Goal: Task Accomplishment & Management: Complete application form

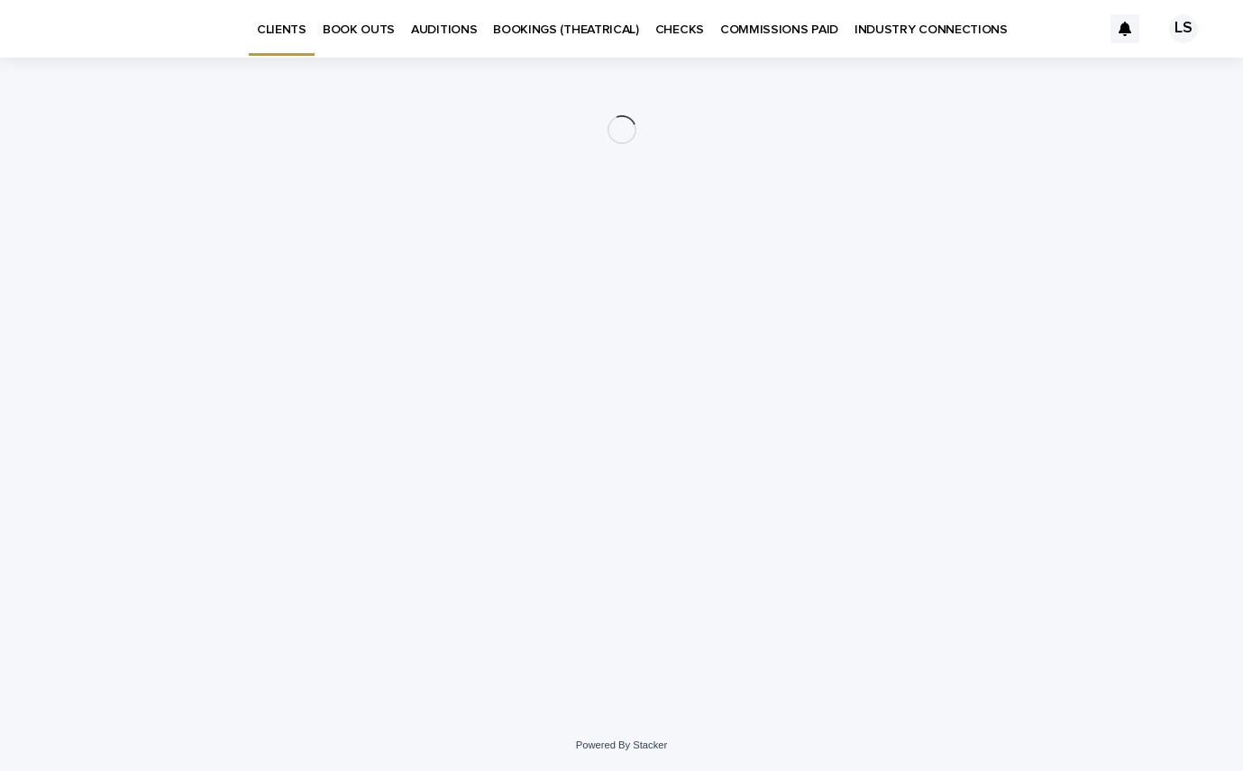
click at [338, 31] on p "BOOK OUTS" at bounding box center [359, 19] width 72 height 38
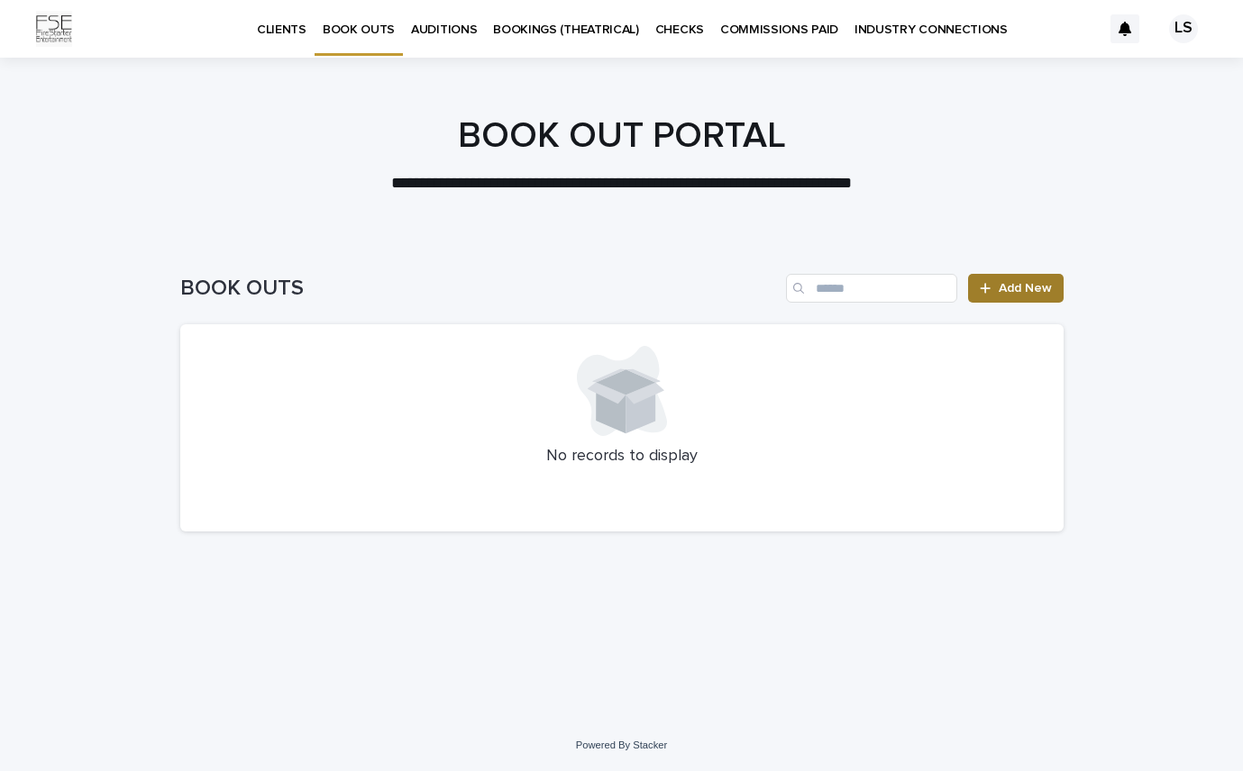
click at [1035, 275] on link "Add New" at bounding box center [1015, 288] width 95 height 29
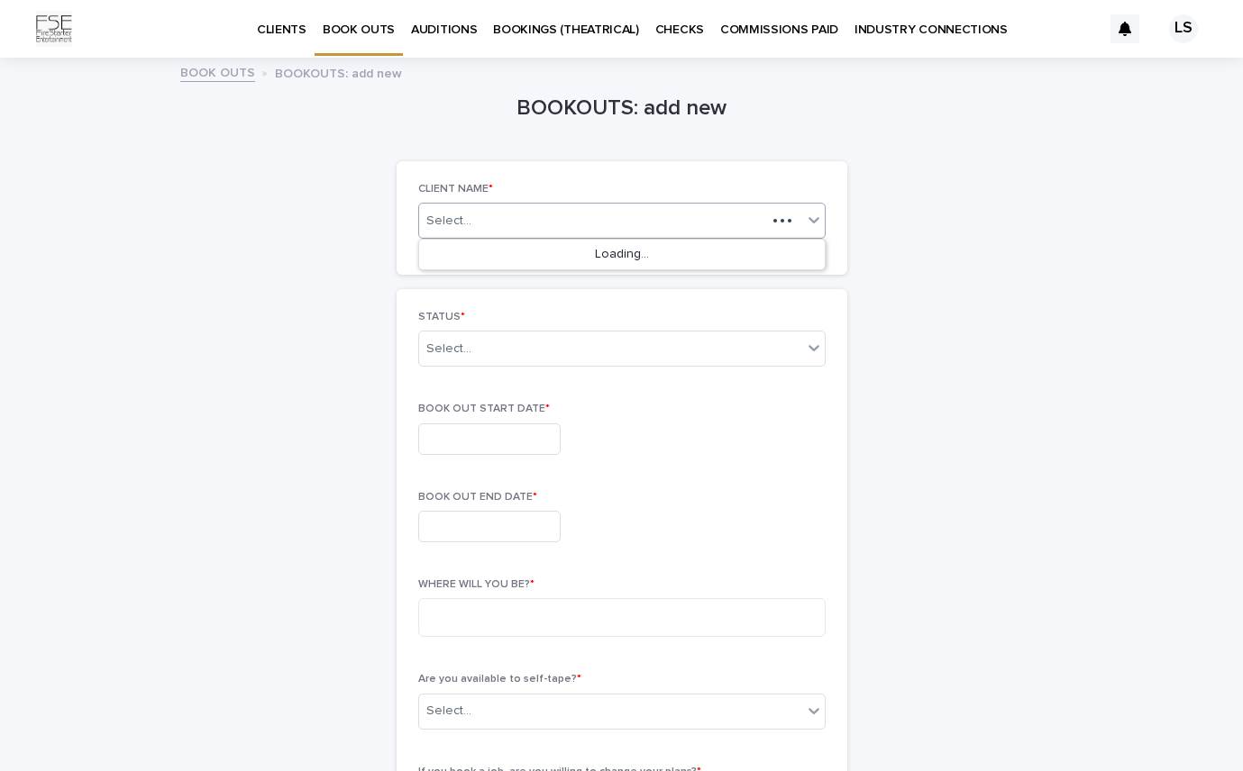
click at [482, 223] on div "Select..." at bounding box center [592, 221] width 347 height 23
click at [479, 258] on div "[PERSON_NAME]" at bounding box center [622, 256] width 406 height 32
click at [458, 345] on div "Select..." at bounding box center [448, 349] width 45 height 19
click at [348, 360] on div "BOOKOUTS: add new Loading... Saving… Loading... Saving… Loading... Saving… CLIE…" at bounding box center [621, 706] width 883 height 1294
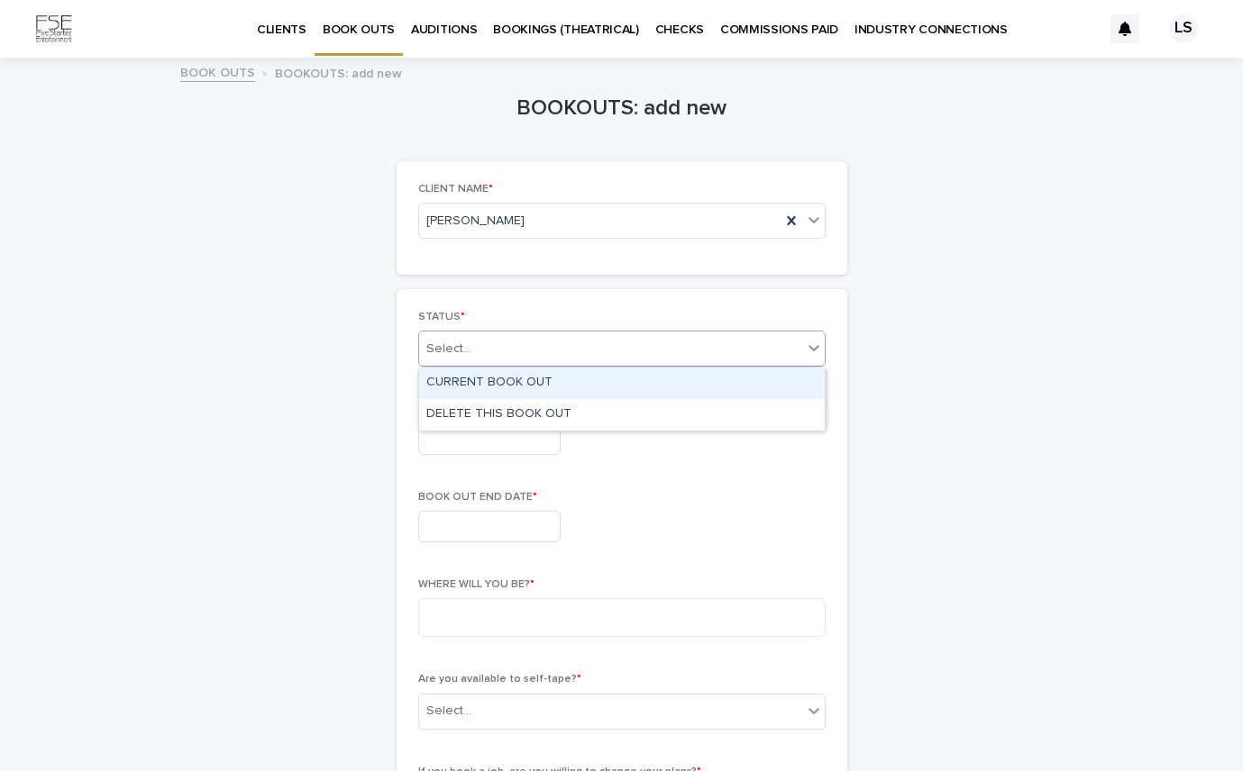
click at [451, 349] on div "Select..." at bounding box center [448, 349] width 45 height 19
click at [450, 378] on div "CURRENT BOOK OUT" at bounding box center [622, 384] width 406 height 32
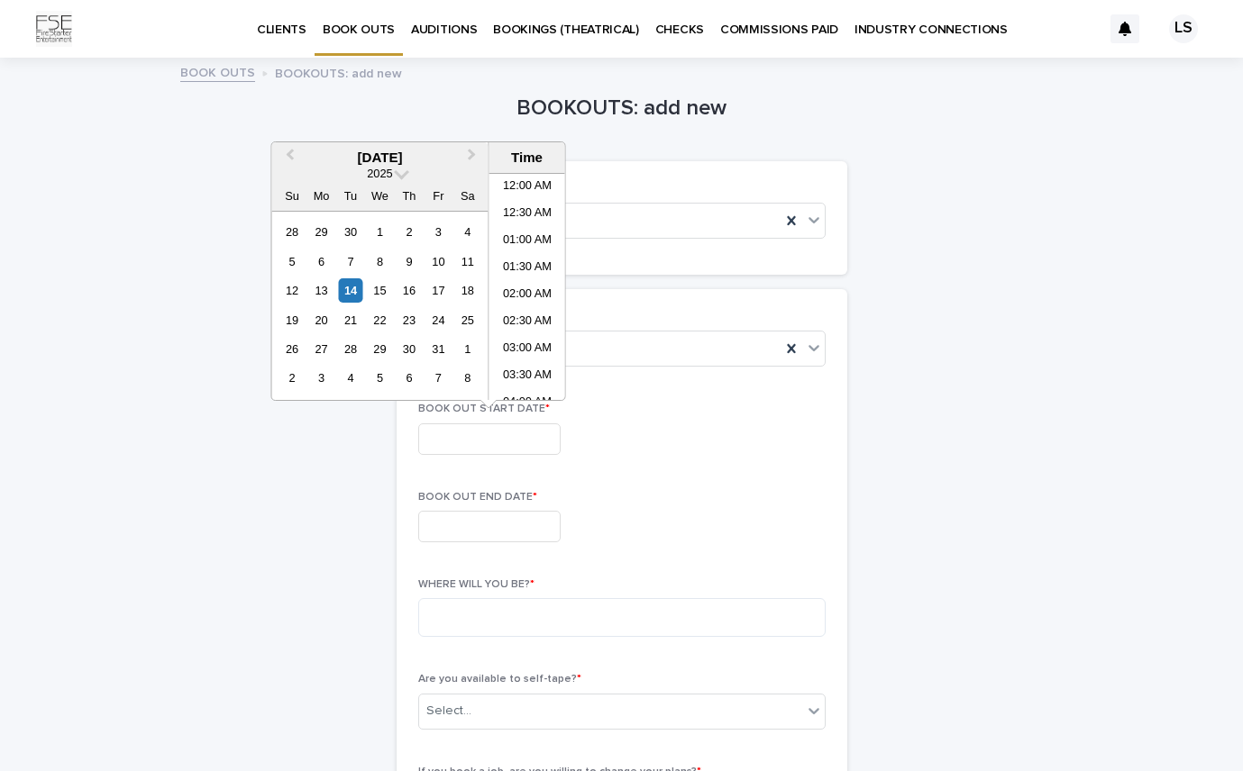
click at [448, 432] on input "text" at bounding box center [489, 440] width 142 height 32
click at [472, 151] on button "Next Month" at bounding box center [474, 158] width 29 height 29
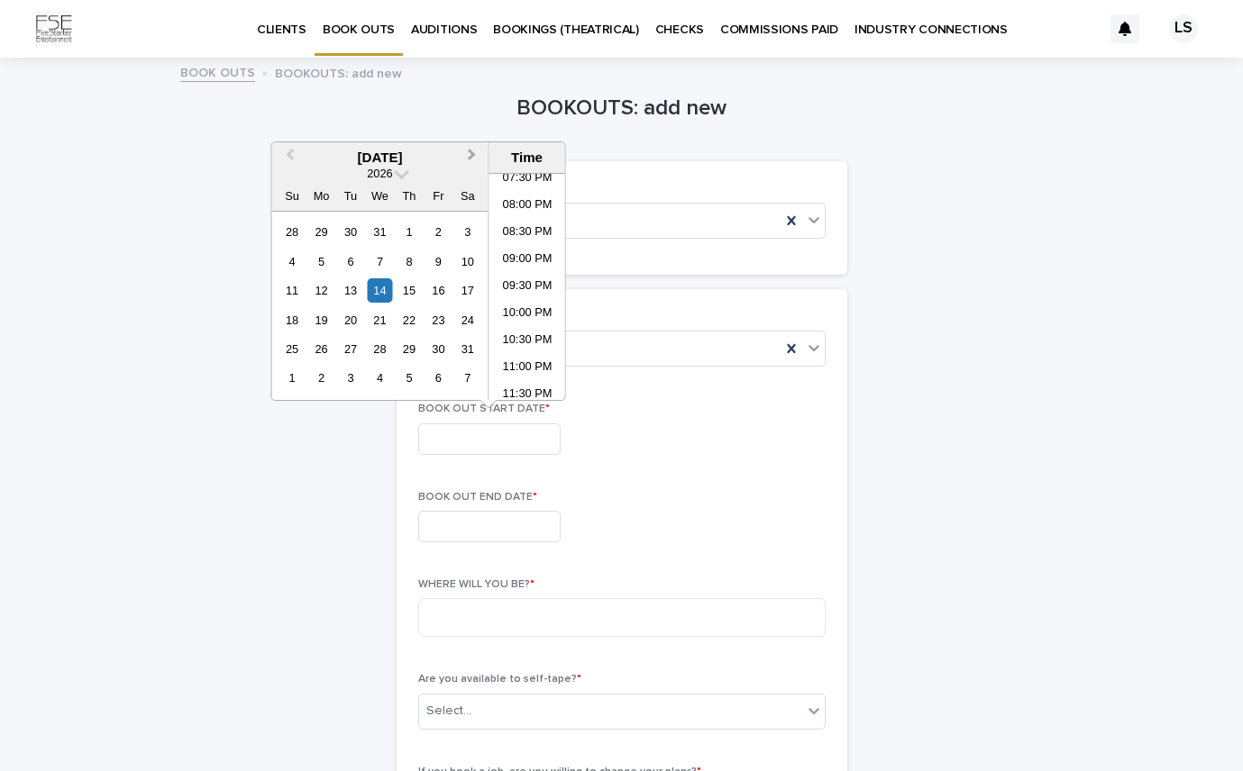
click at [472, 151] on button "Next Month" at bounding box center [474, 158] width 29 height 29
click at [321, 293] on div "16" at bounding box center [321, 290] width 24 height 24
click at [472, 157] on span "Next Month" at bounding box center [472, 157] width 0 height 24
click at [472, 153] on span "Next Month" at bounding box center [472, 157] width 0 height 24
click at [381, 227] on div "1" at bounding box center [380, 232] width 24 height 24
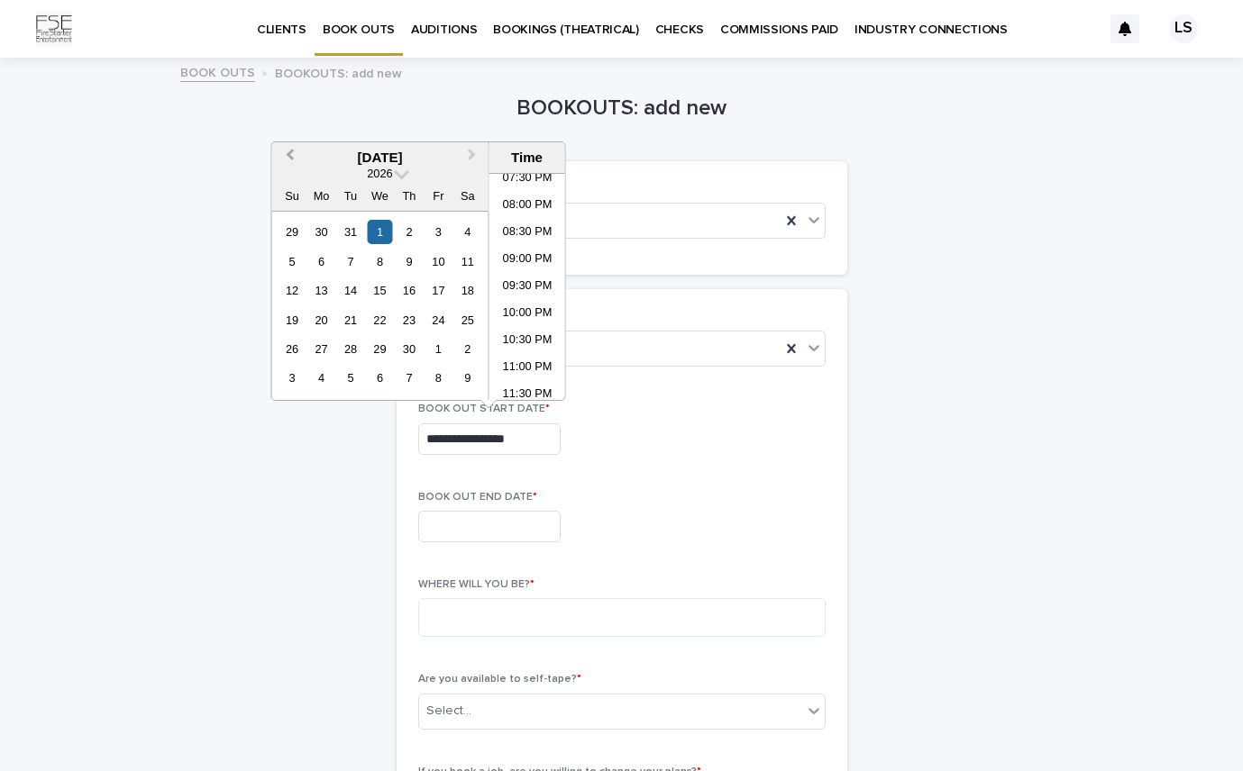
click at [289, 157] on span "Previous Month" at bounding box center [289, 157] width 0 height 24
click at [321, 290] on div "16" at bounding box center [321, 290] width 24 height 24
type input "**********"
click at [442, 527] on input "text" at bounding box center [489, 527] width 142 height 32
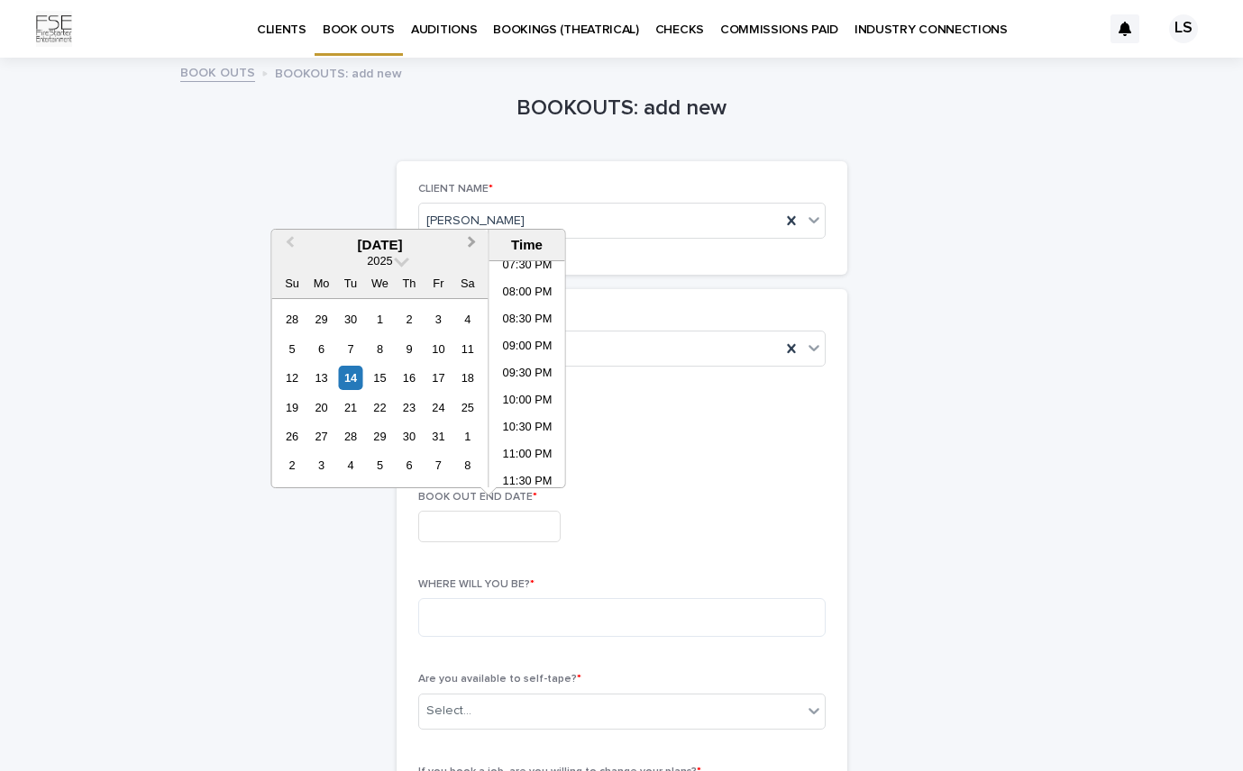
click at [472, 242] on span "Next Month" at bounding box center [472, 245] width 0 height 24
click at [472, 241] on span "Next Month" at bounding box center [472, 245] width 0 height 24
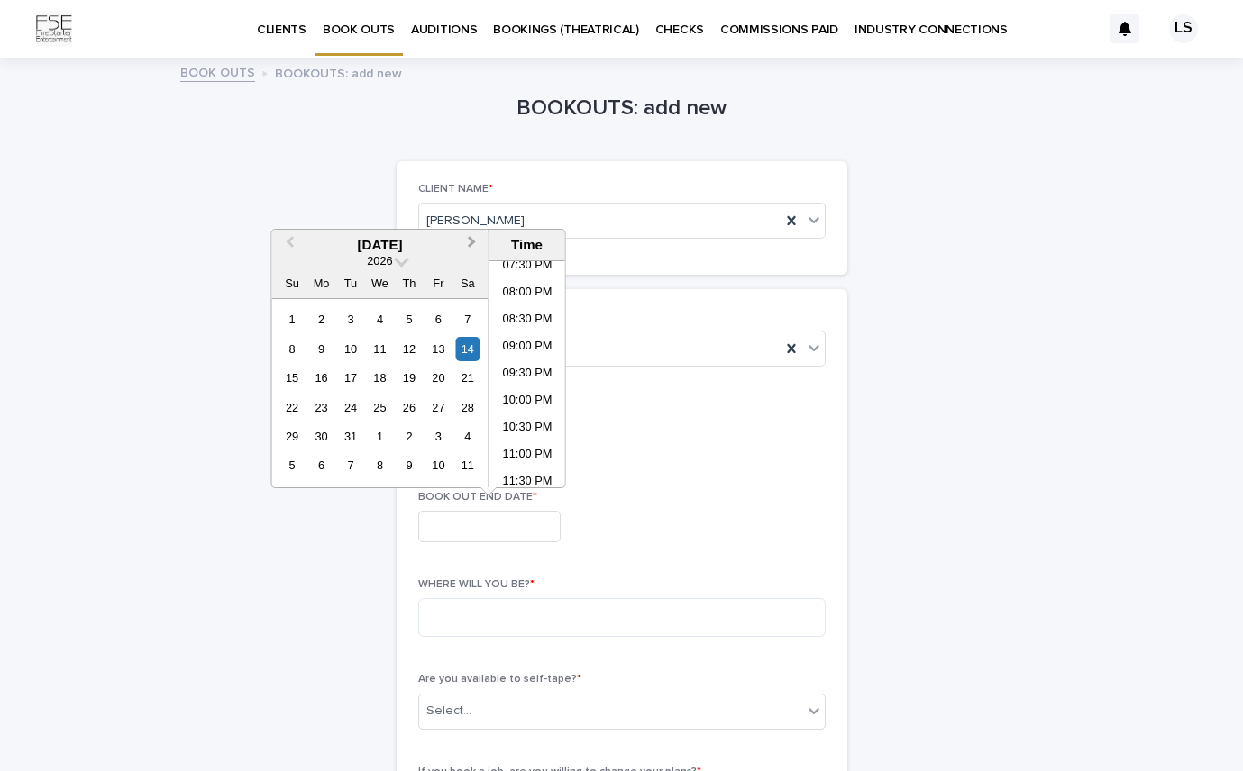
click at [472, 241] on span "Next Month" at bounding box center [472, 245] width 0 height 24
click at [376, 314] on div "1" at bounding box center [380, 319] width 24 height 24
click at [316, 349] on div "6" at bounding box center [321, 349] width 24 height 24
type input "**********"
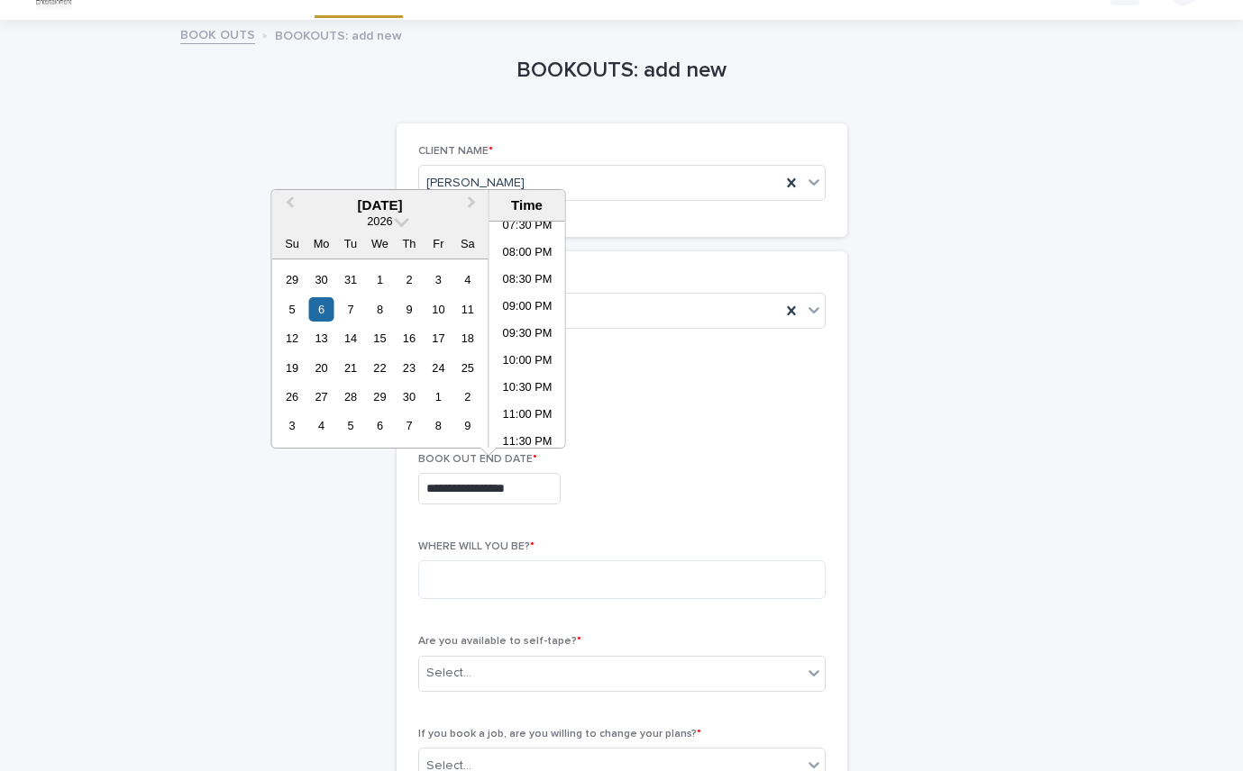
scroll to position [40, 0]
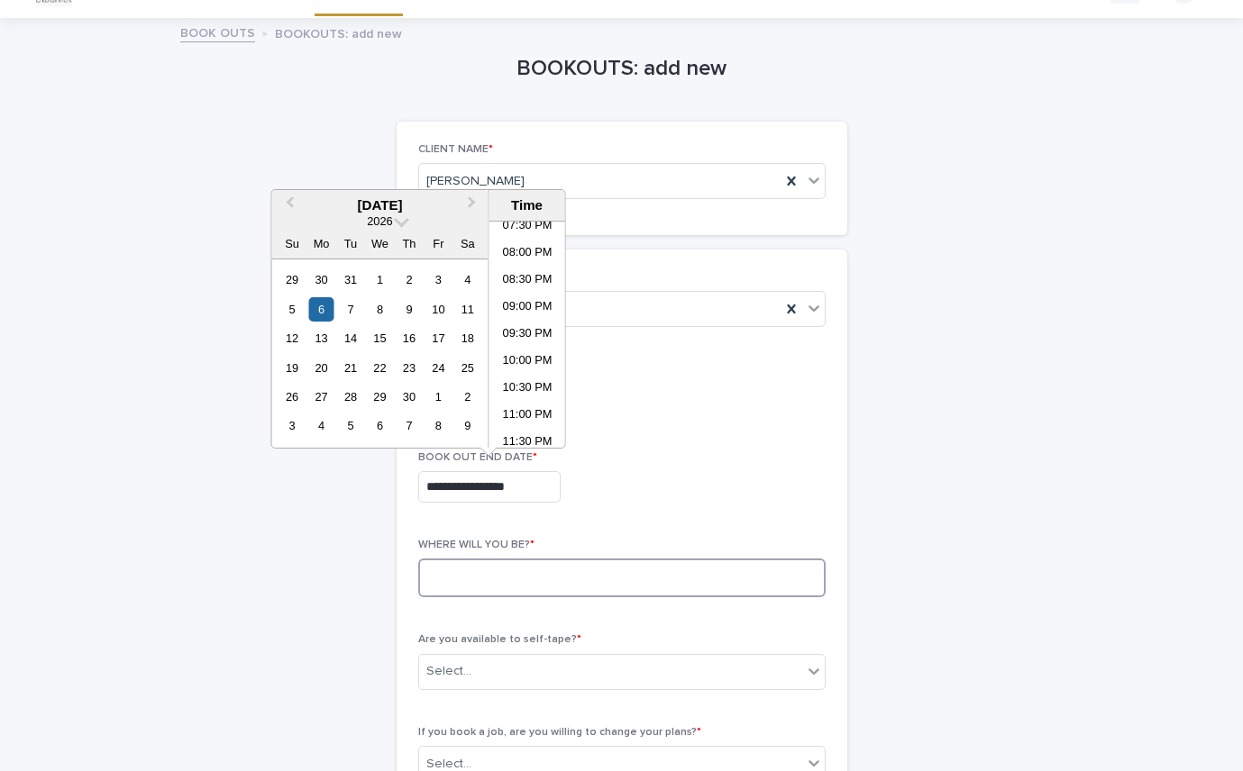
click at [482, 570] on textarea at bounding box center [621, 578] width 407 height 39
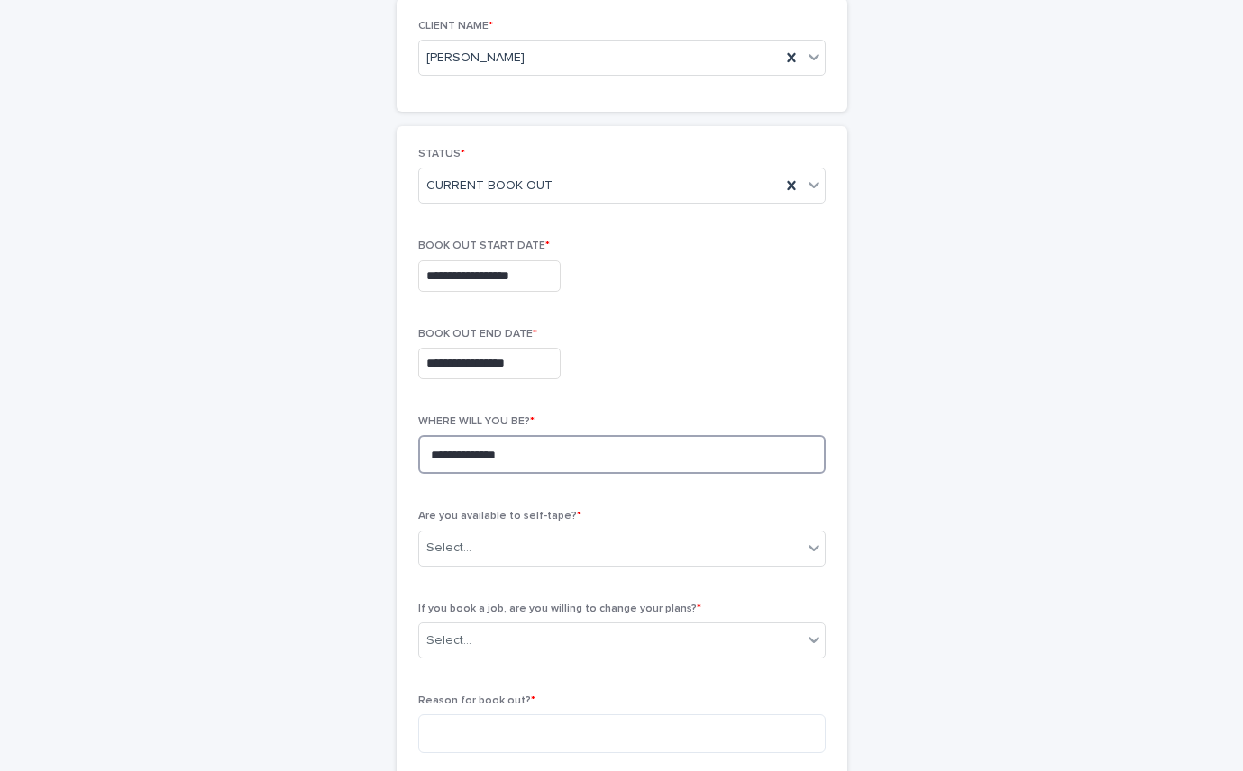
scroll to position [178, 0]
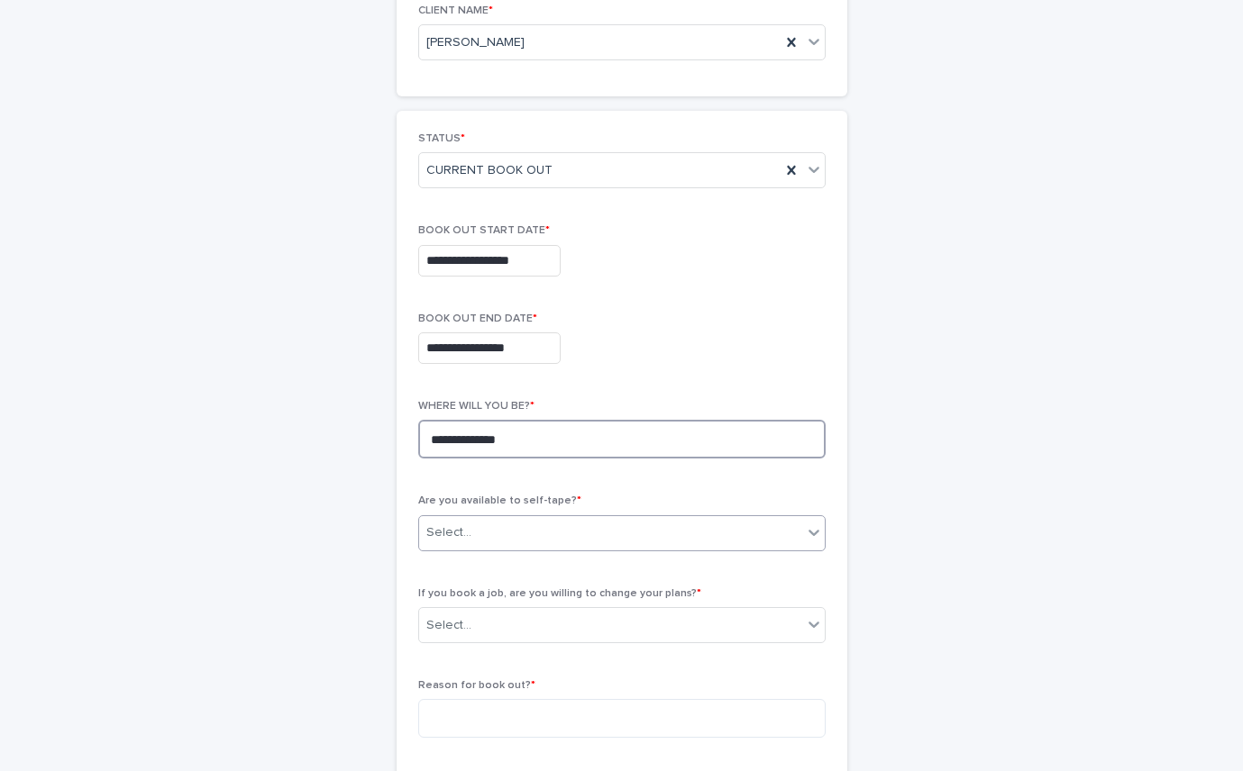
type textarea "**********"
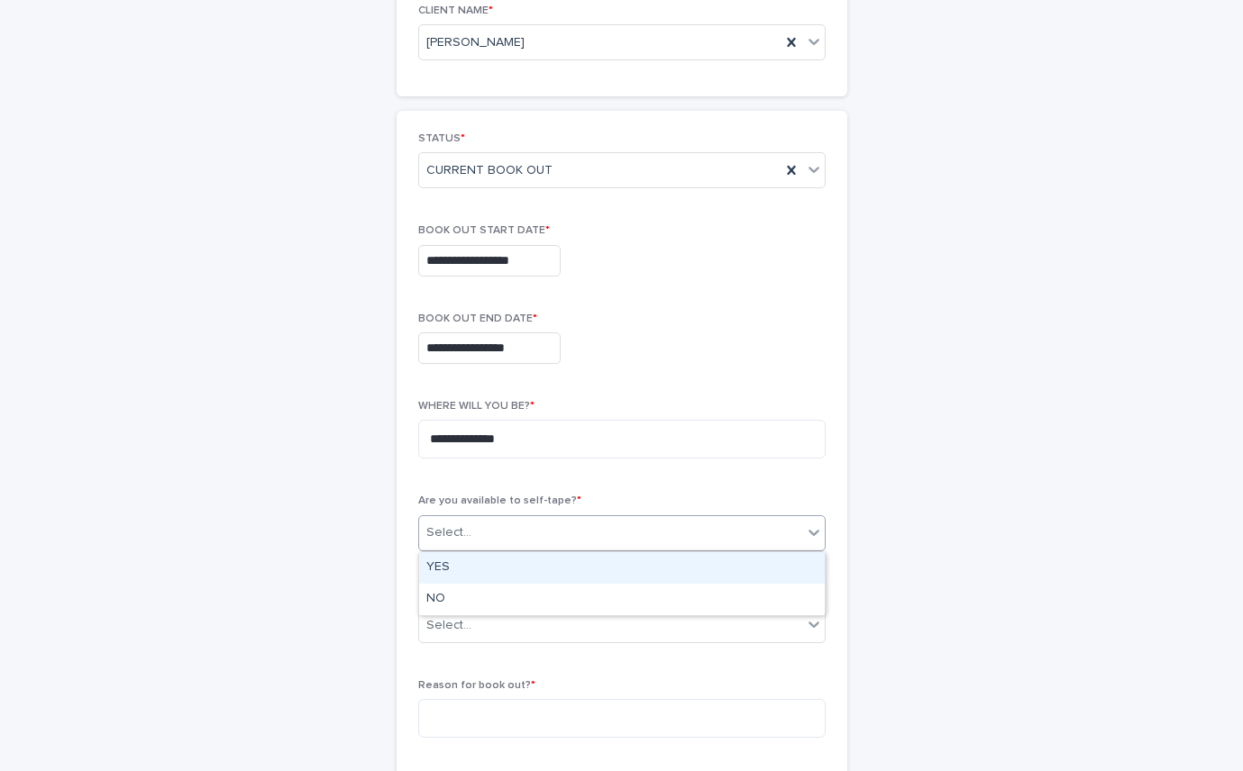
click at [532, 526] on div "Select..." at bounding box center [610, 533] width 383 height 30
click at [502, 568] on div "YES" at bounding box center [622, 568] width 406 height 32
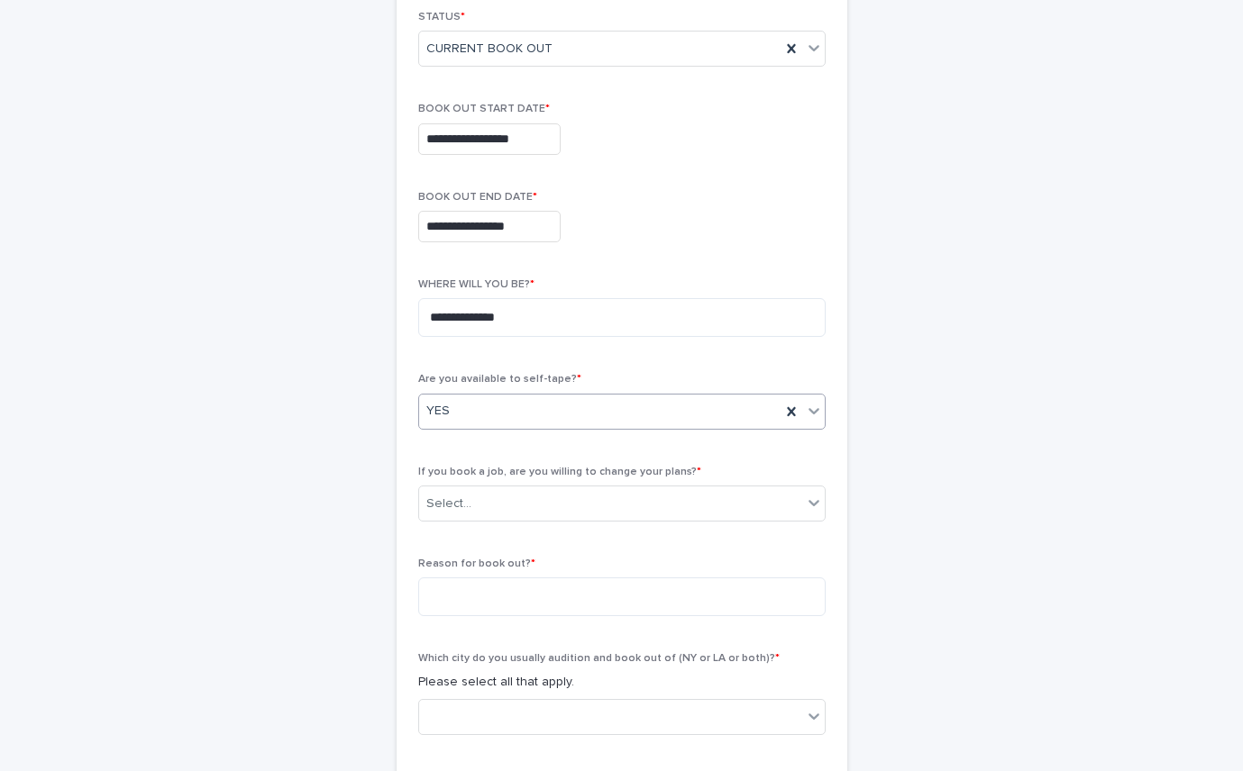
scroll to position [325, 0]
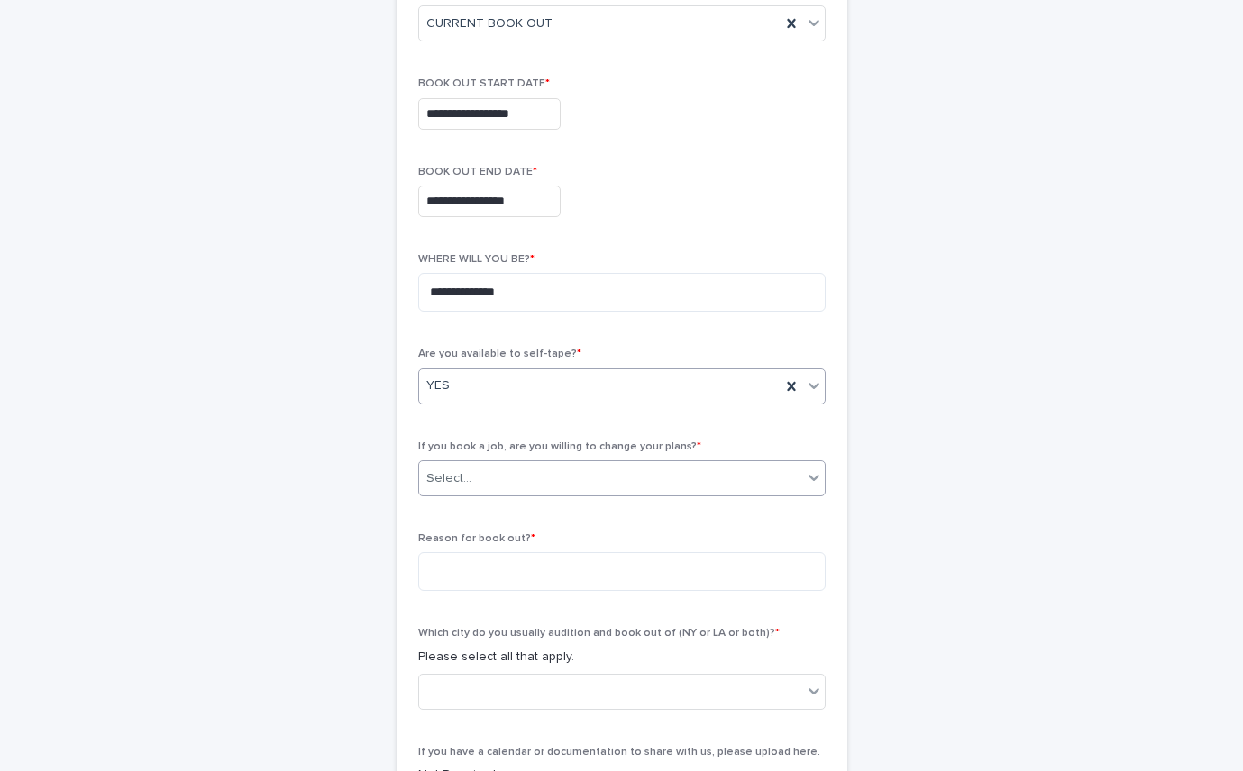
click at [486, 487] on div "Select..." at bounding box center [610, 479] width 383 height 30
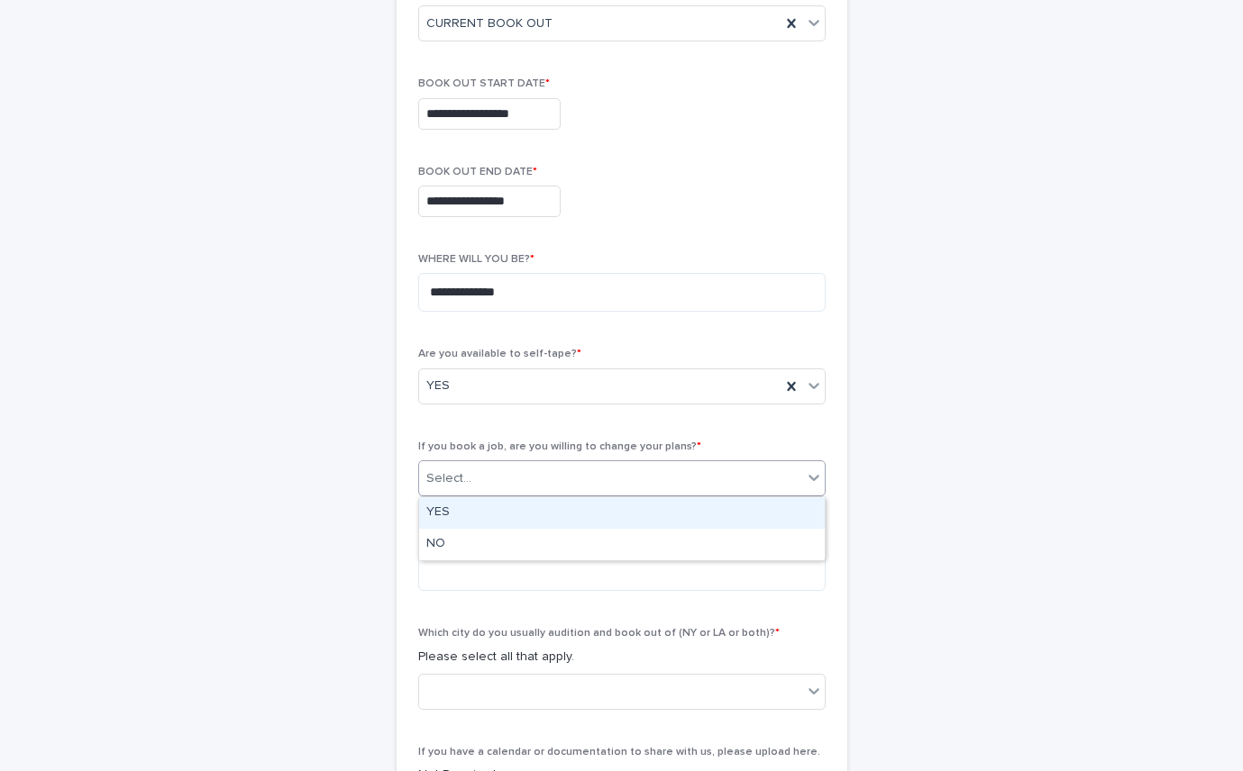
click at [470, 510] on div "YES" at bounding box center [622, 513] width 406 height 32
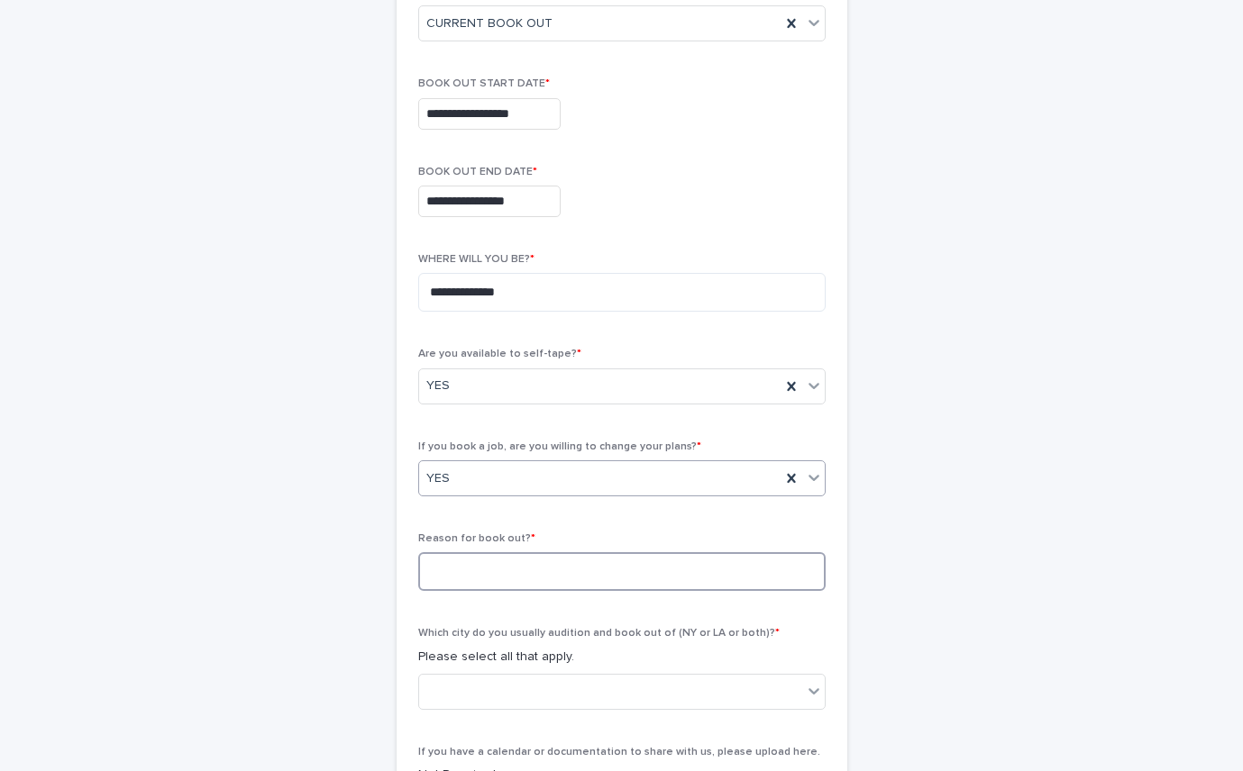
click at [452, 561] on textarea at bounding box center [621, 571] width 407 height 39
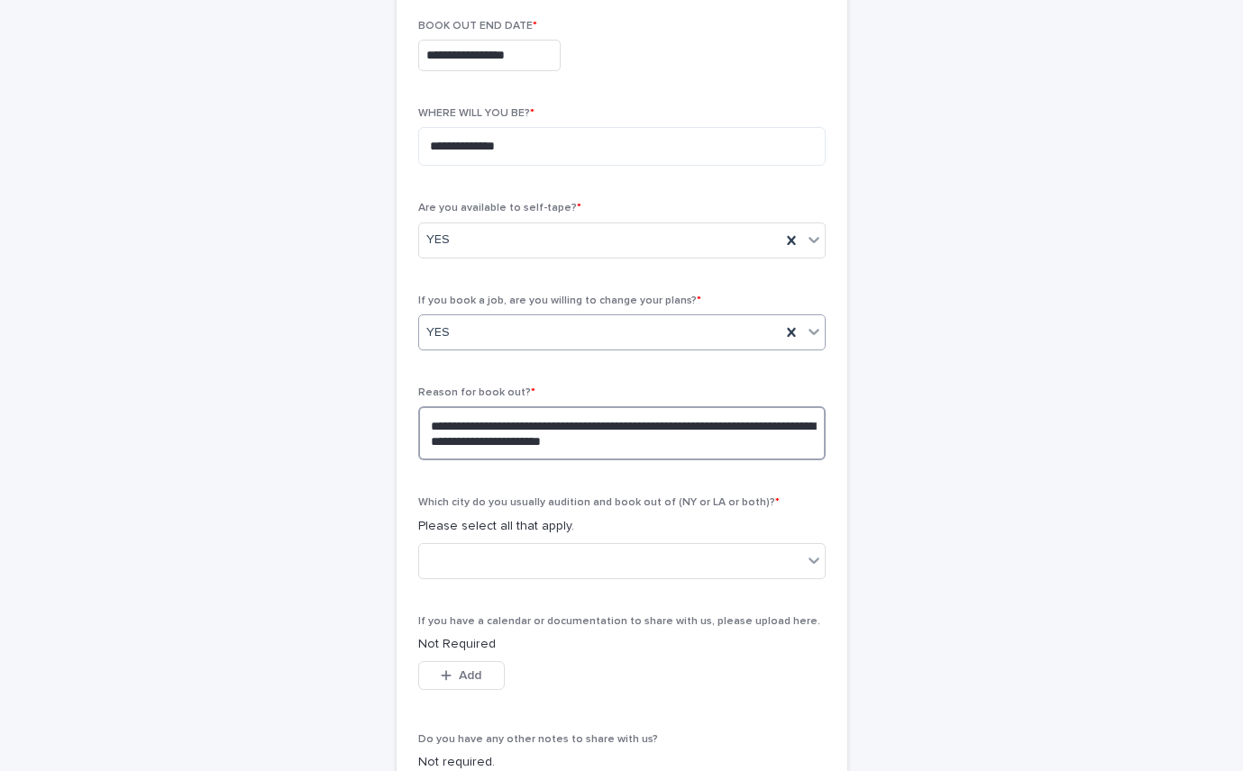
scroll to position [481, 0]
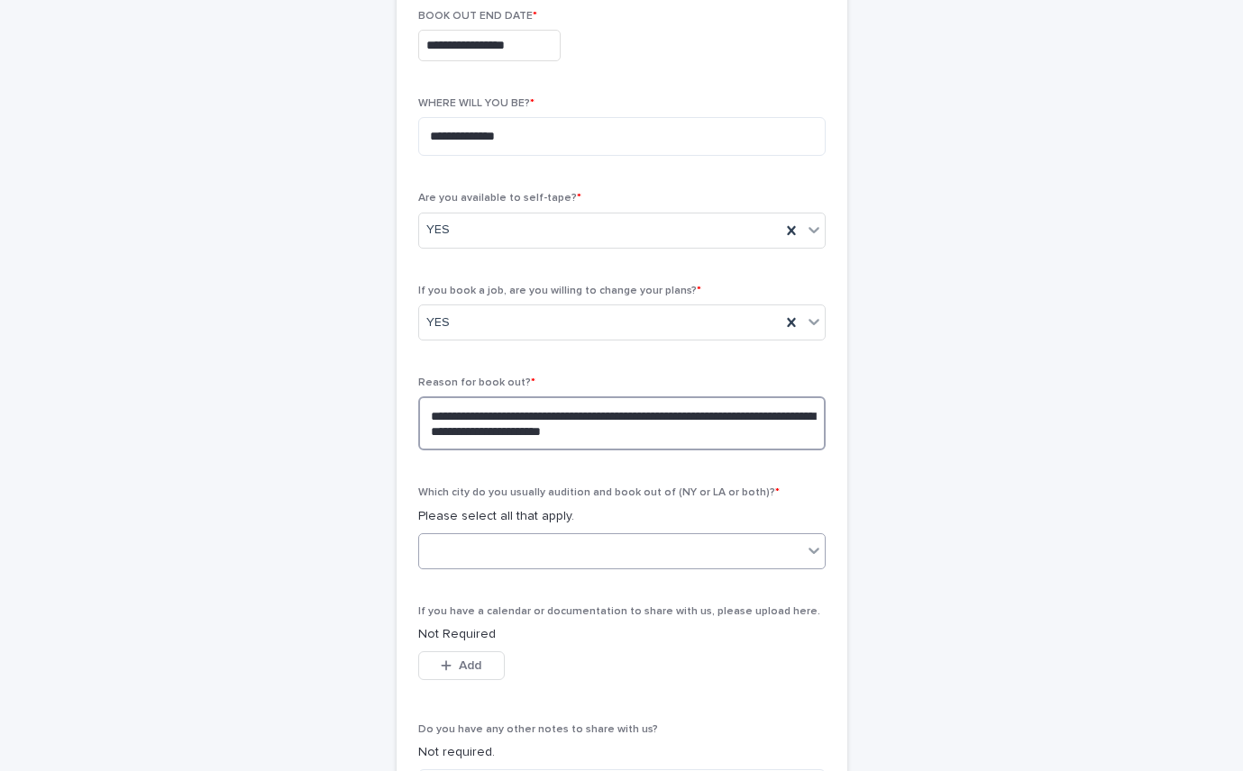
type textarea "**********"
click at [527, 546] on div at bounding box center [610, 551] width 383 height 30
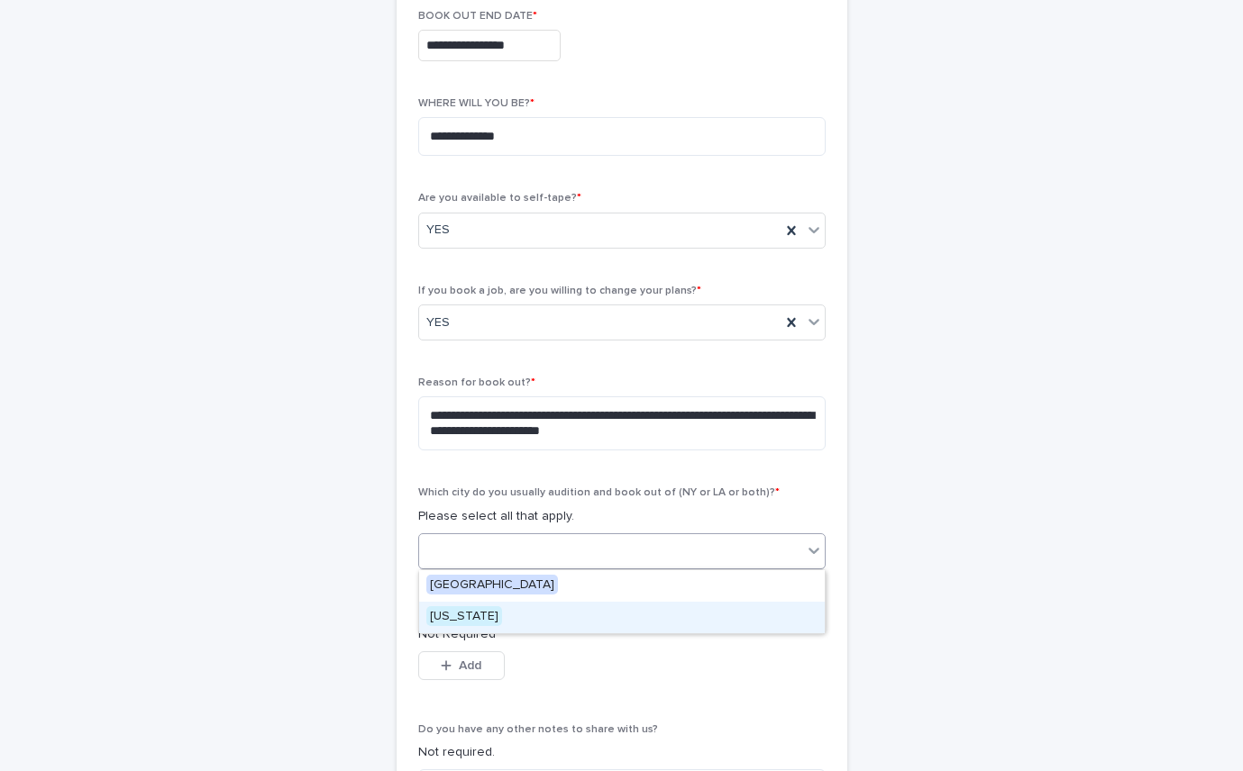
click at [474, 612] on span "[US_STATE]" at bounding box center [464, 617] width 76 height 20
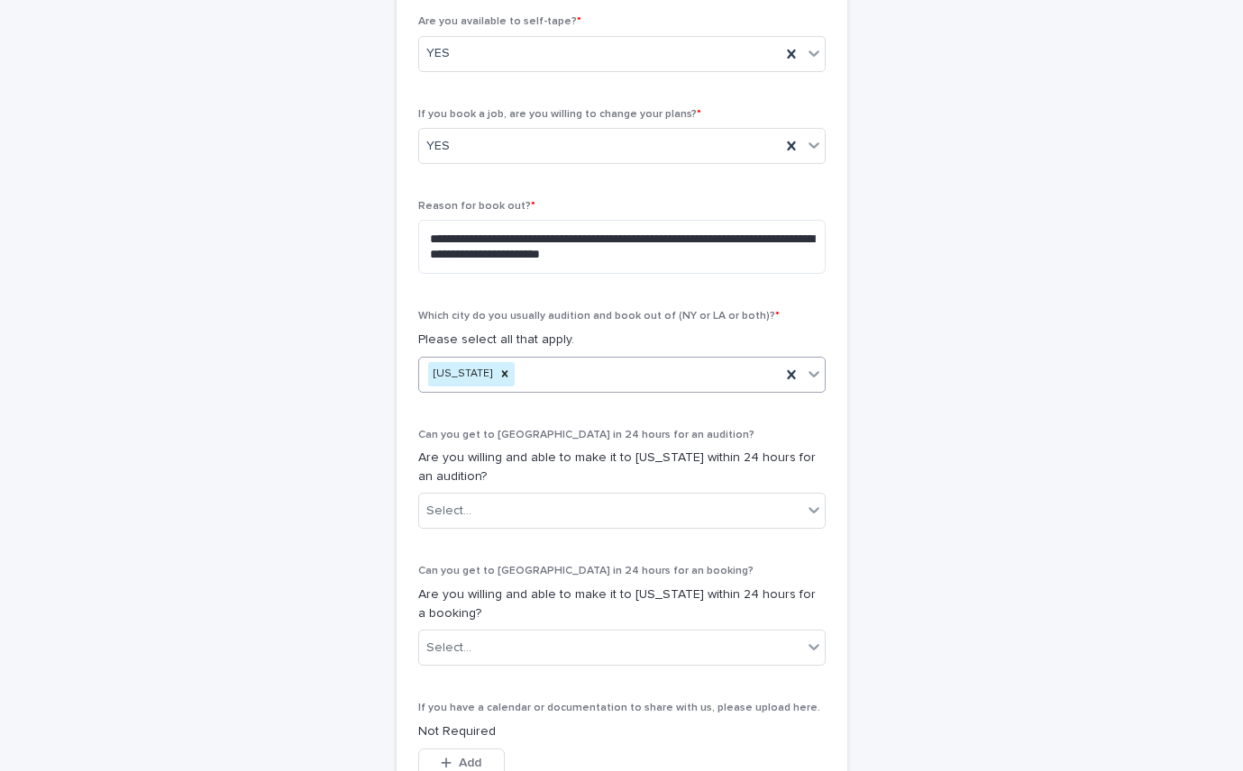
scroll to position [667, 0]
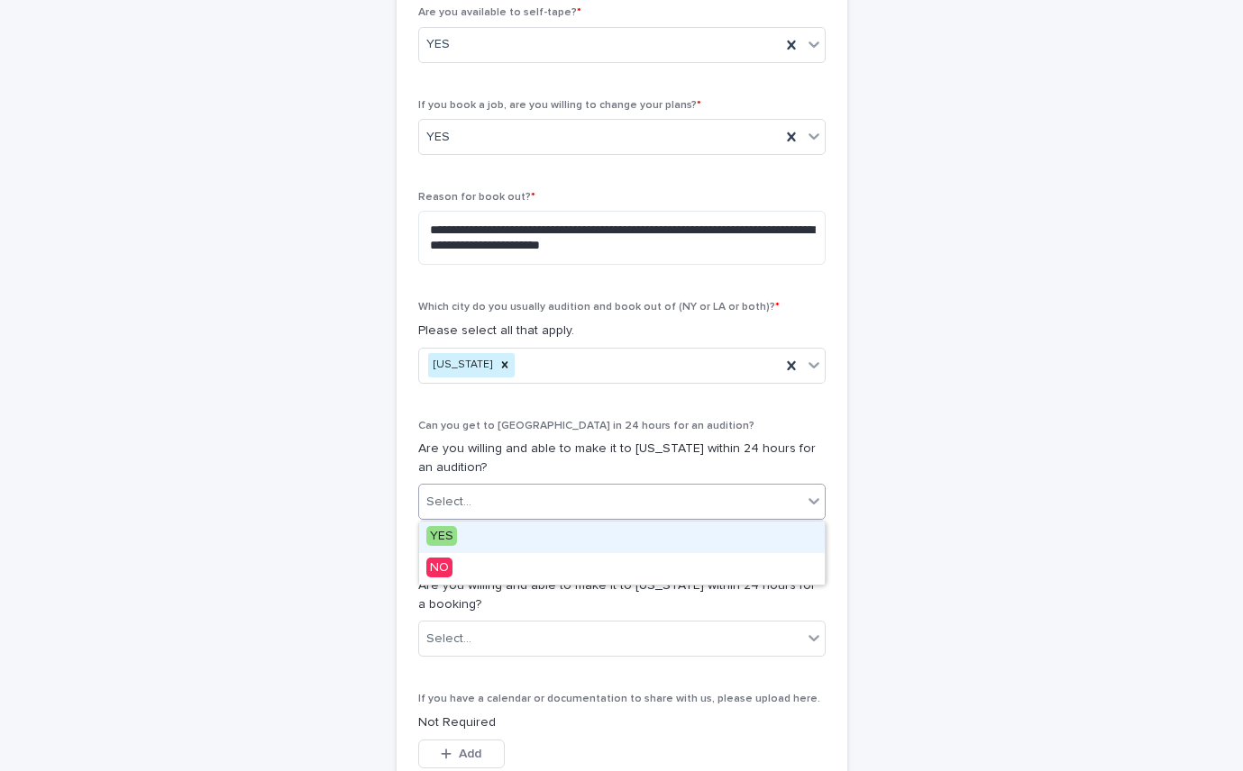
click at [464, 497] on div "Select..." at bounding box center [448, 502] width 45 height 19
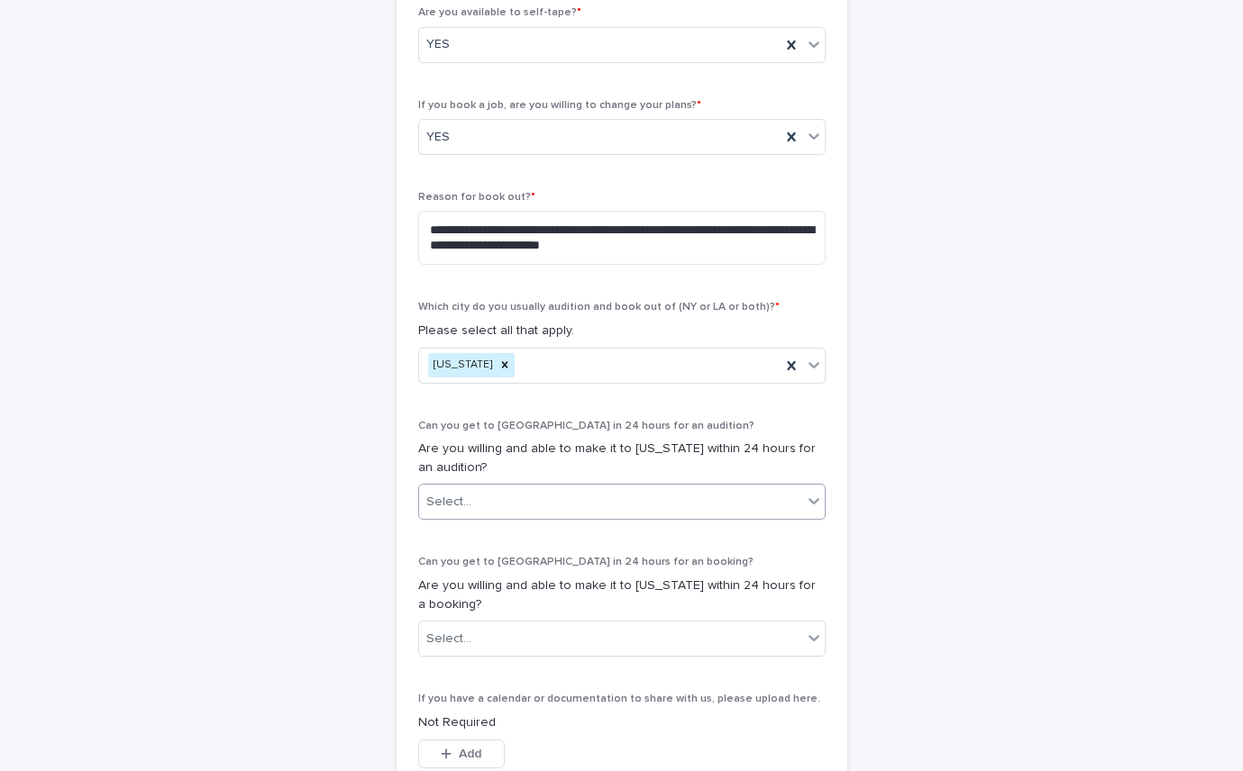
click at [464, 497] on div "Select..." at bounding box center [448, 502] width 45 height 19
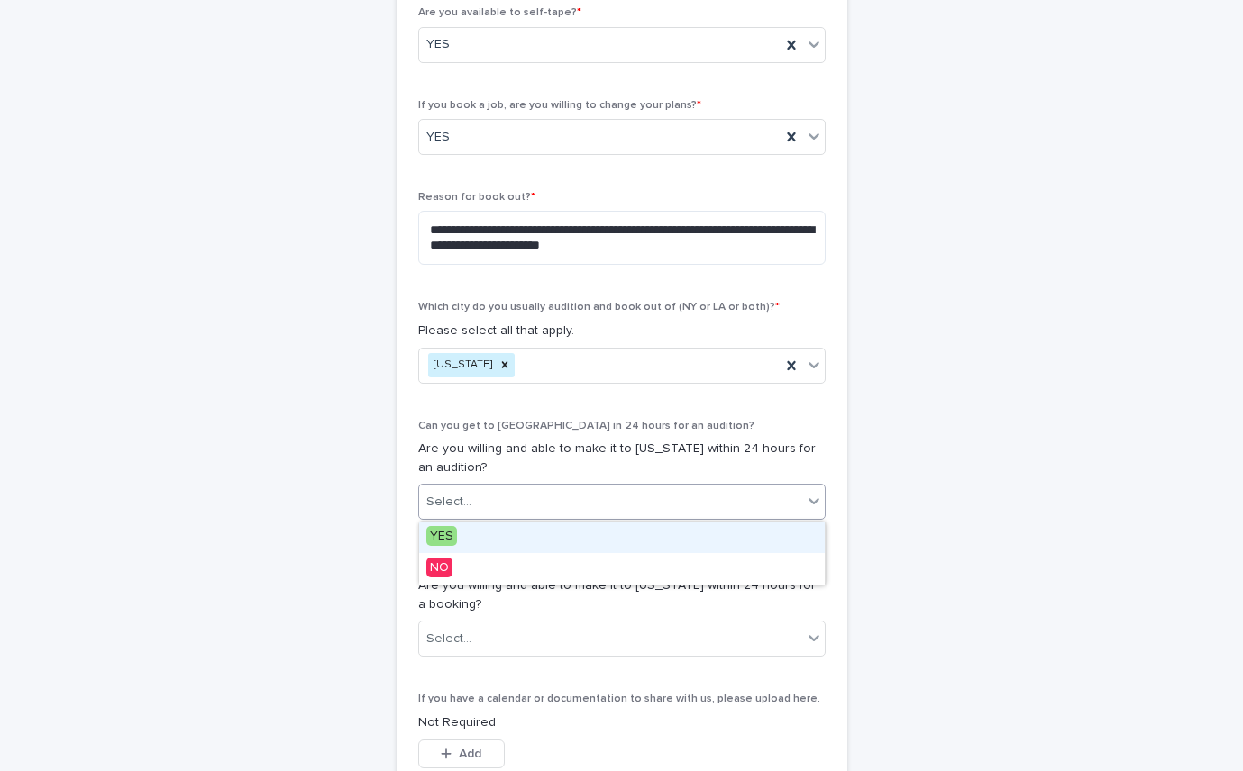
click at [455, 536] on span "YES" at bounding box center [441, 536] width 31 height 20
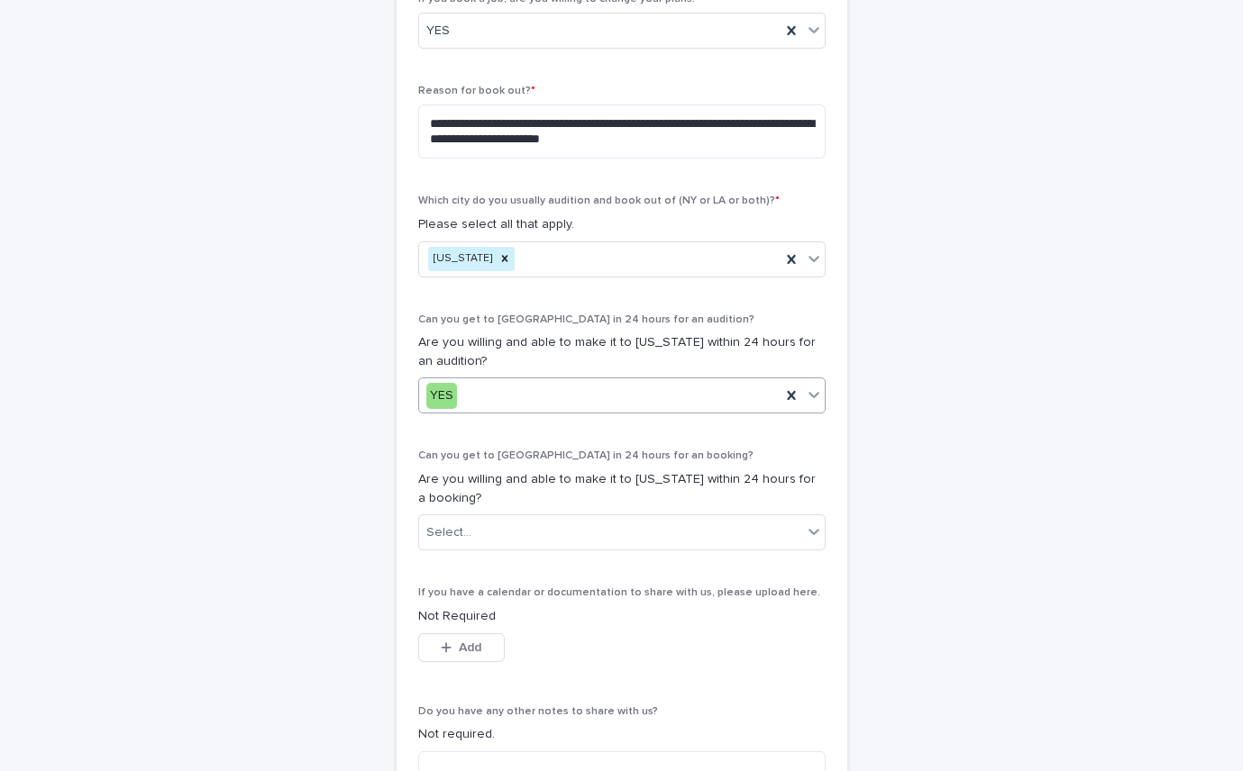
scroll to position [780, 0]
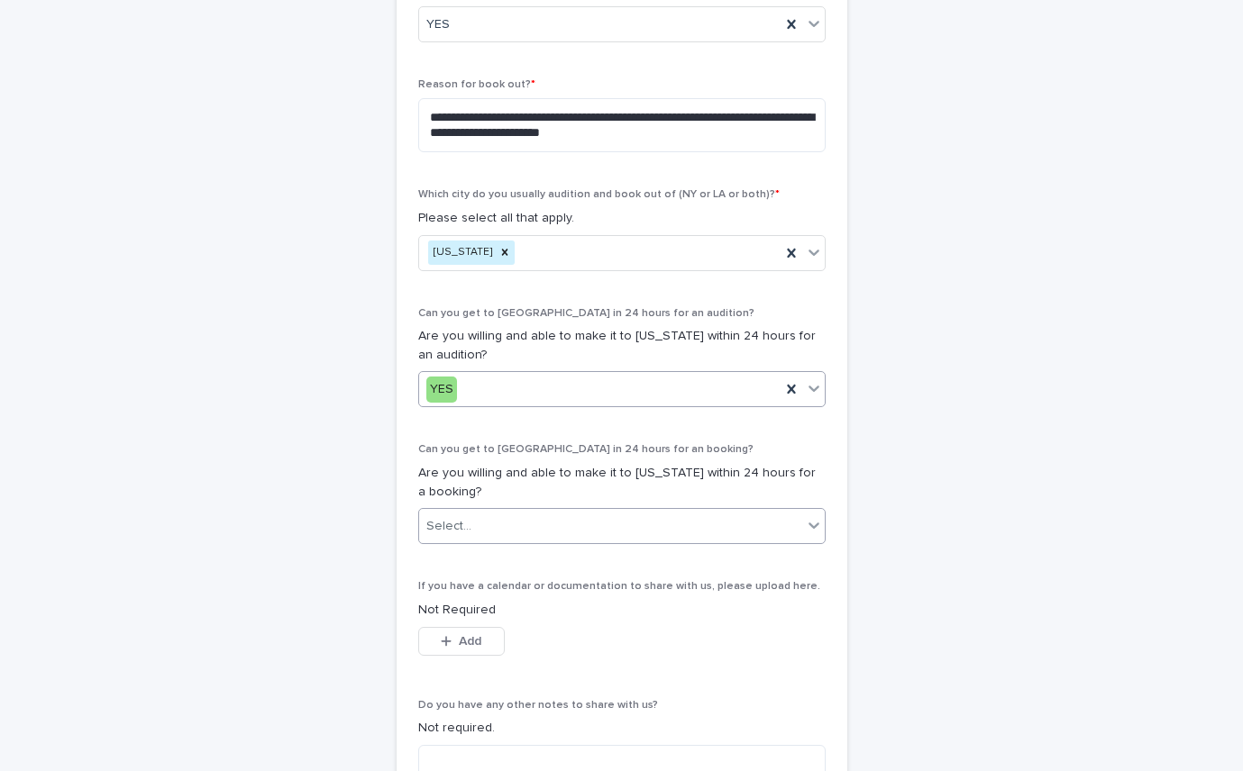
click at [469, 524] on div "Select..." at bounding box center [610, 527] width 383 height 30
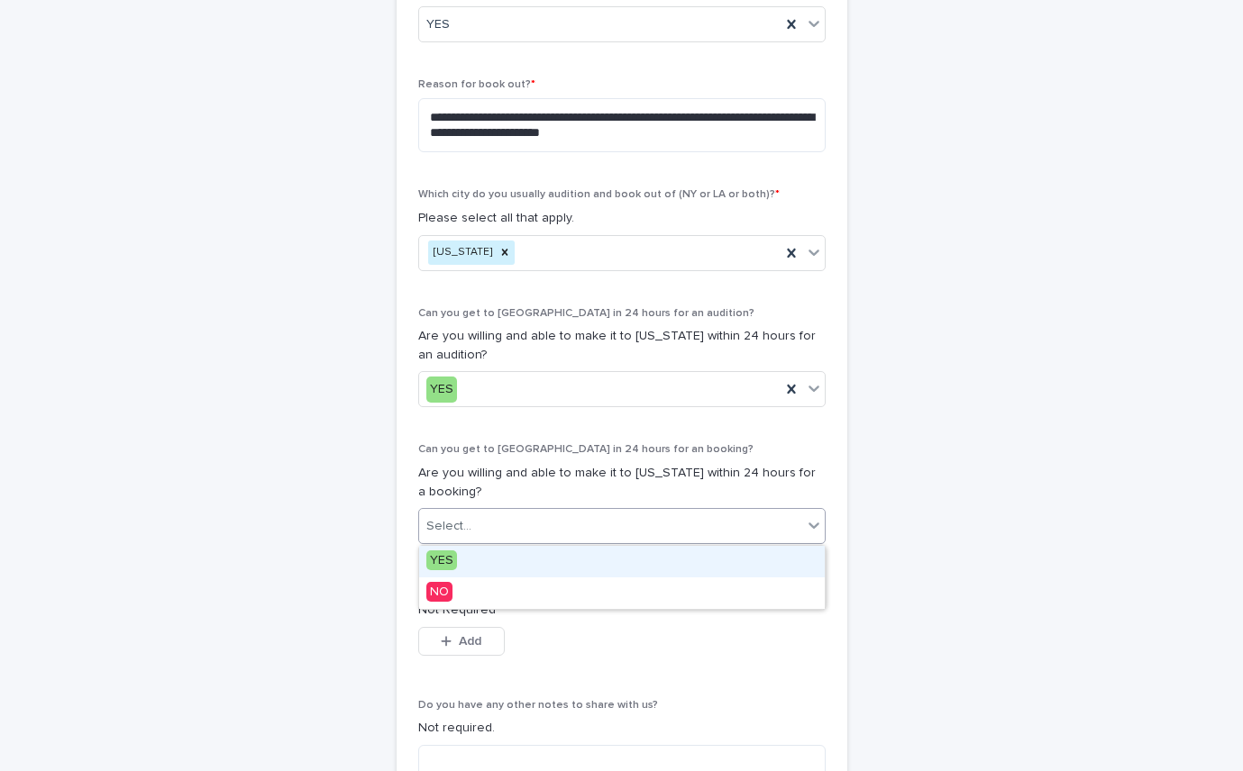
click at [452, 561] on span "YES" at bounding box center [441, 561] width 31 height 20
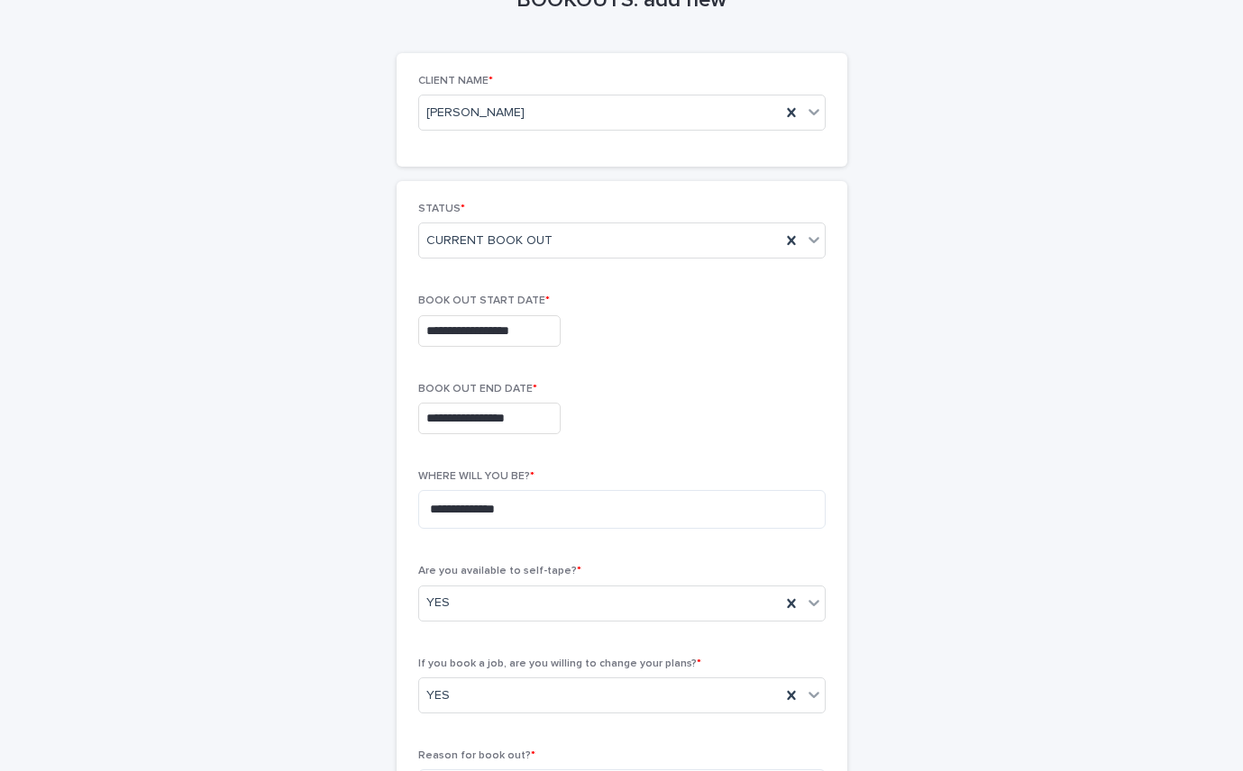
scroll to position [124, 0]
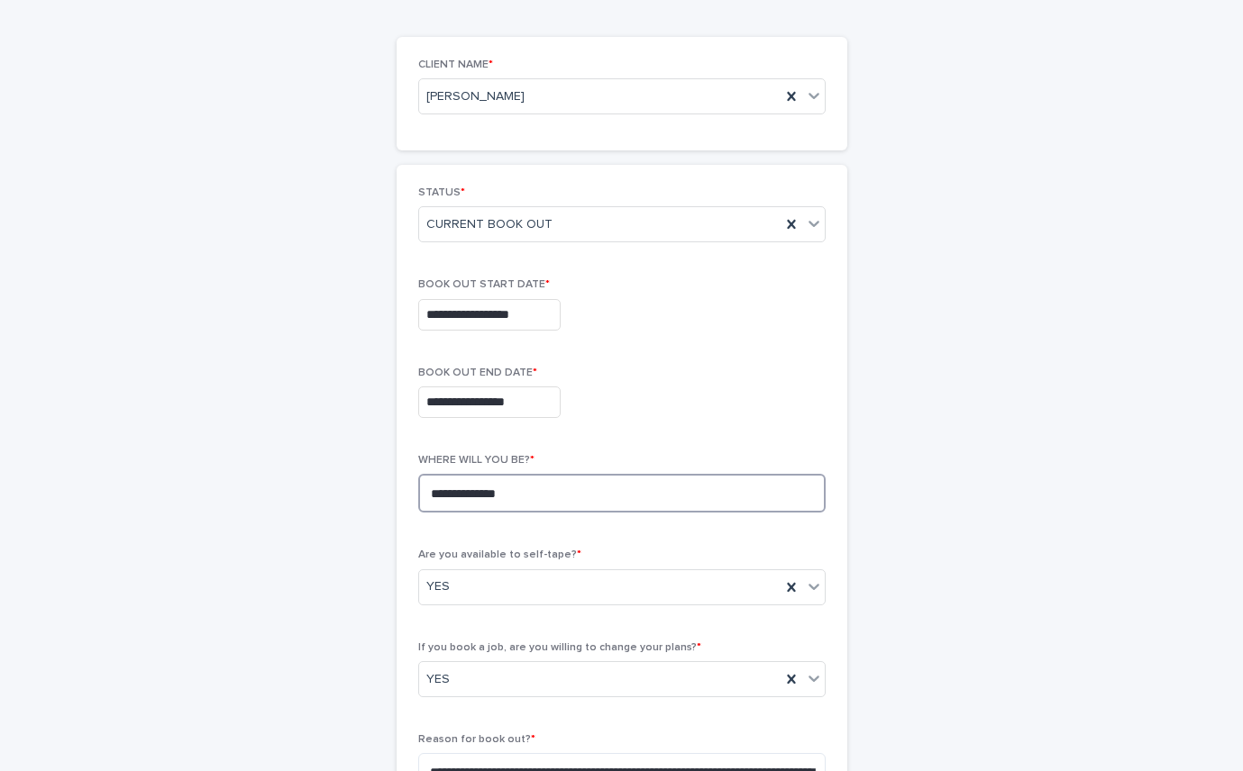
click at [515, 485] on textarea "**********" at bounding box center [621, 493] width 407 height 39
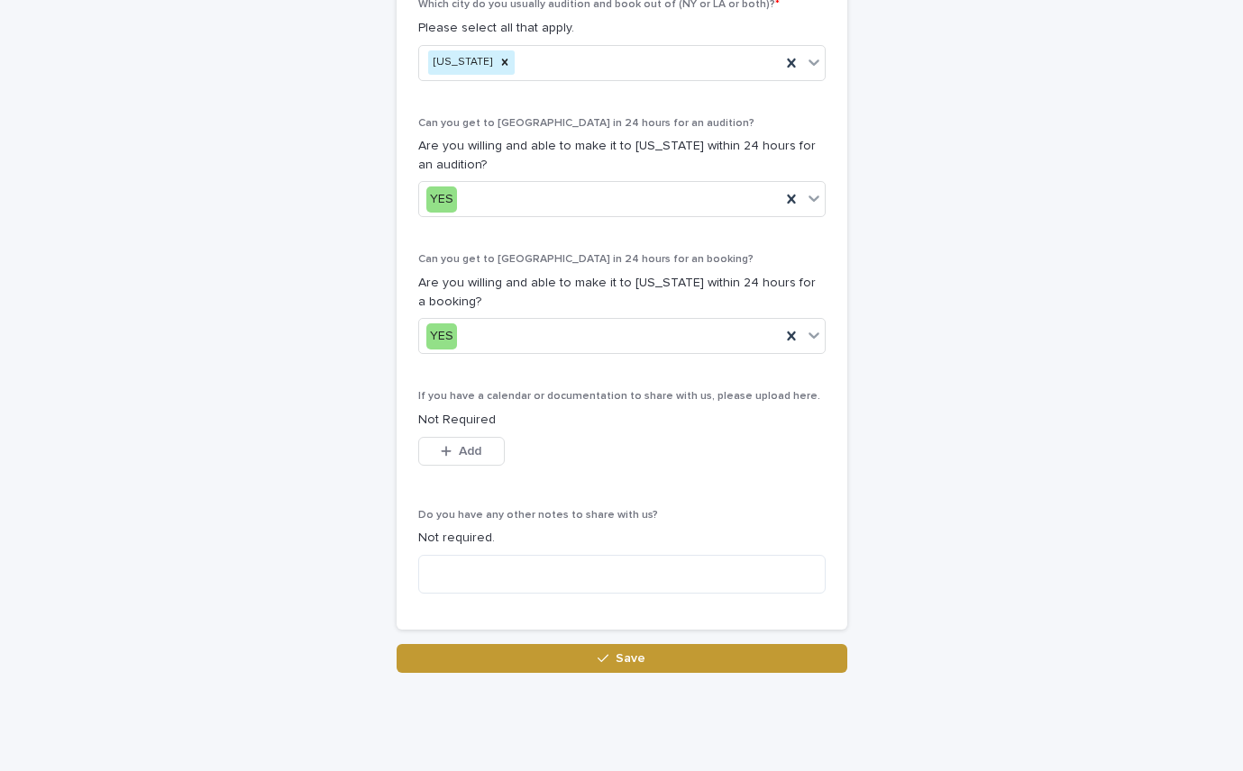
scroll to position [1012, 0]
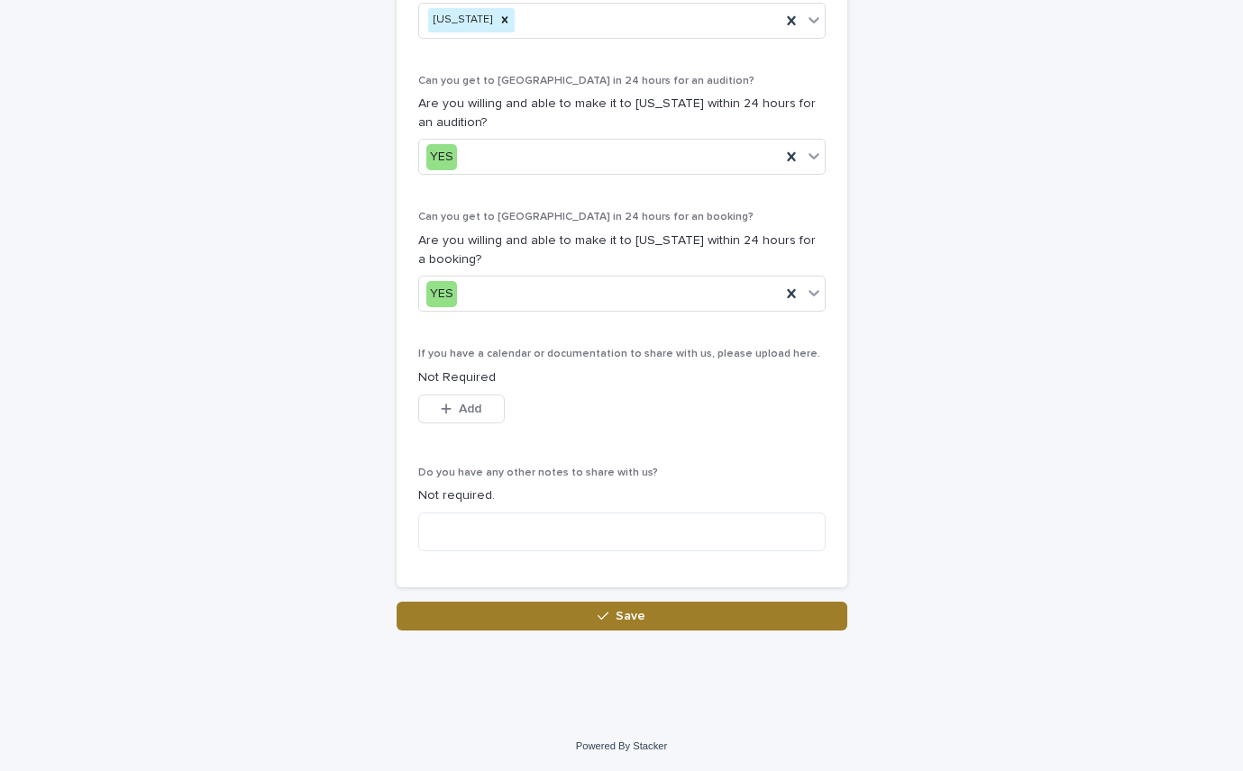
type textarea "**********"
click at [511, 616] on button "Save" at bounding box center [622, 616] width 451 height 29
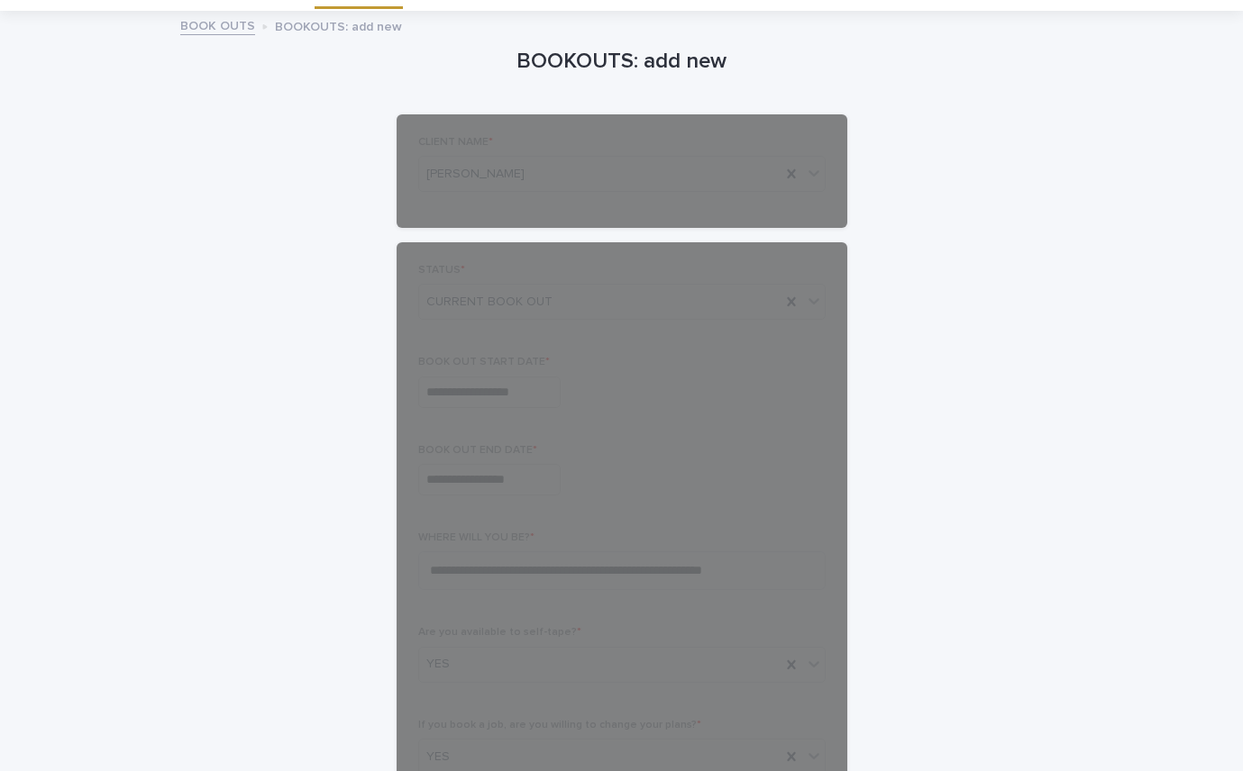
scroll to position [0, 0]
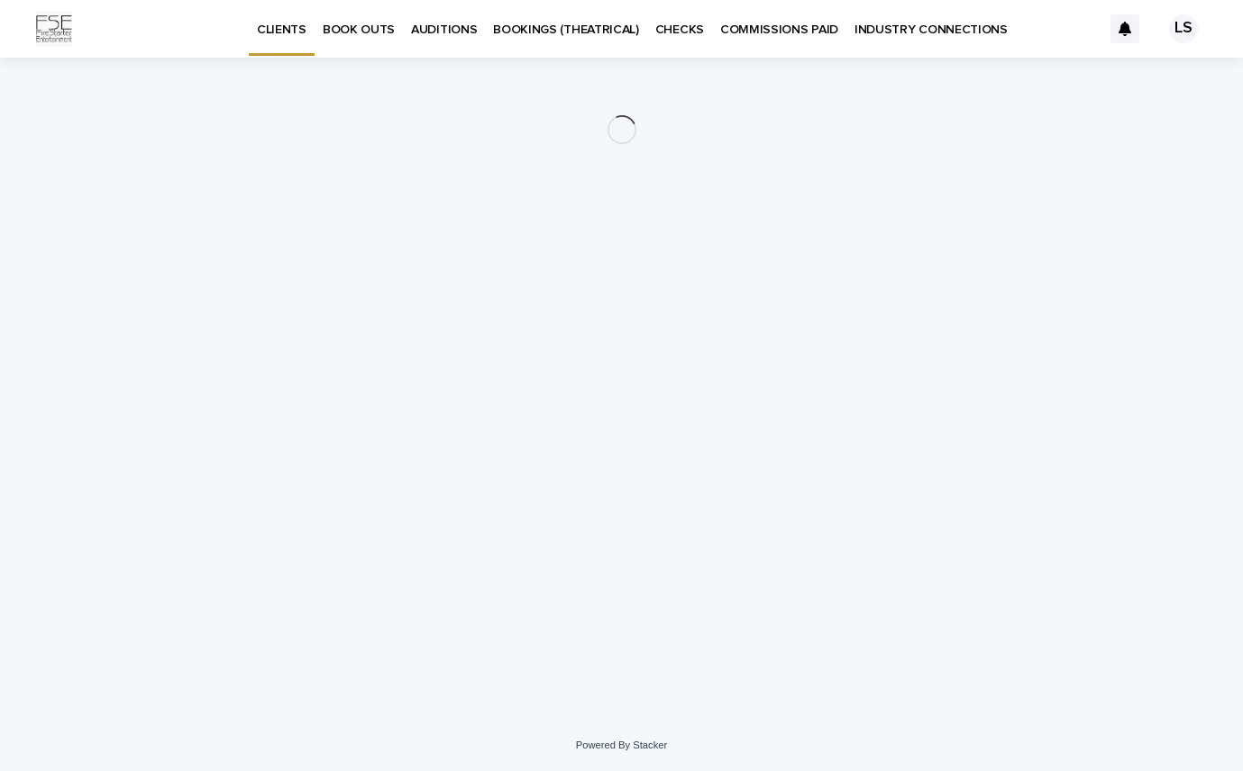
click at [350, 28] on p "BOOK OUTS" at bounding box center [359, 19] width 72 height 38
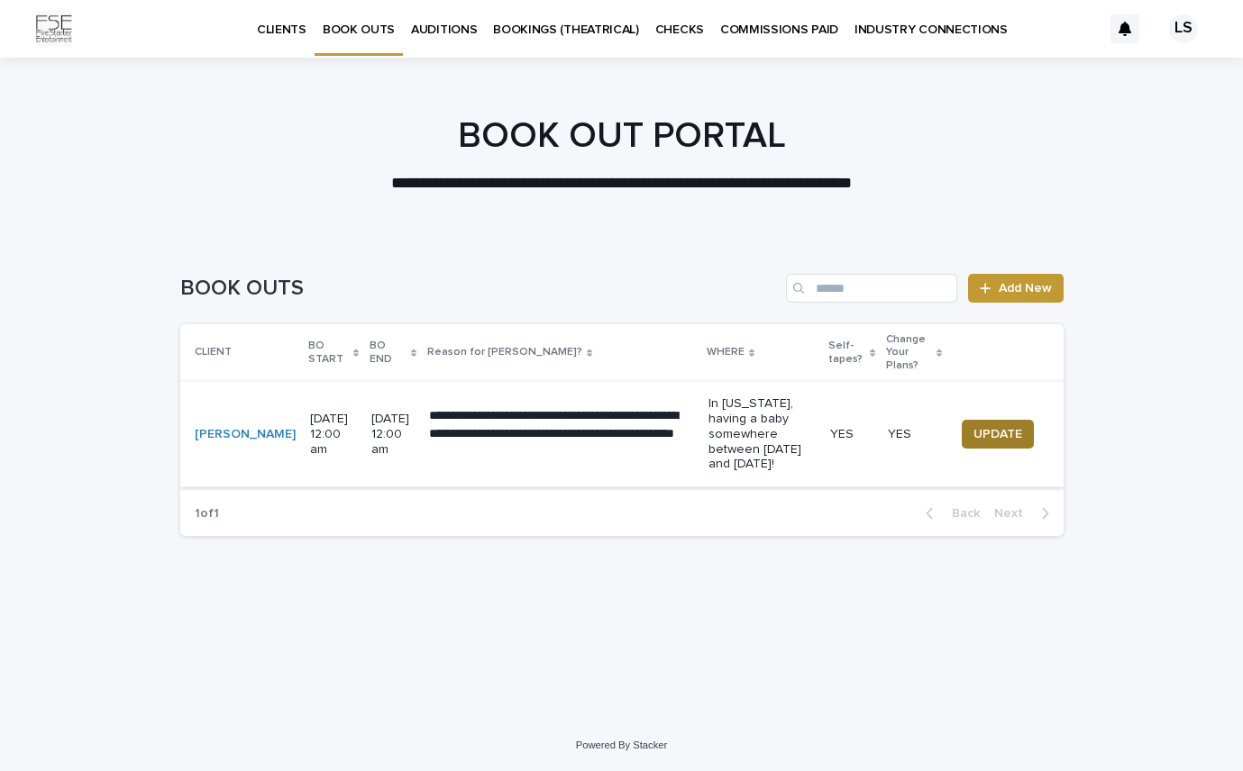
click at [1011, 426] on span "UPDATE" at bounding box center [997, 434] width 49 height 18
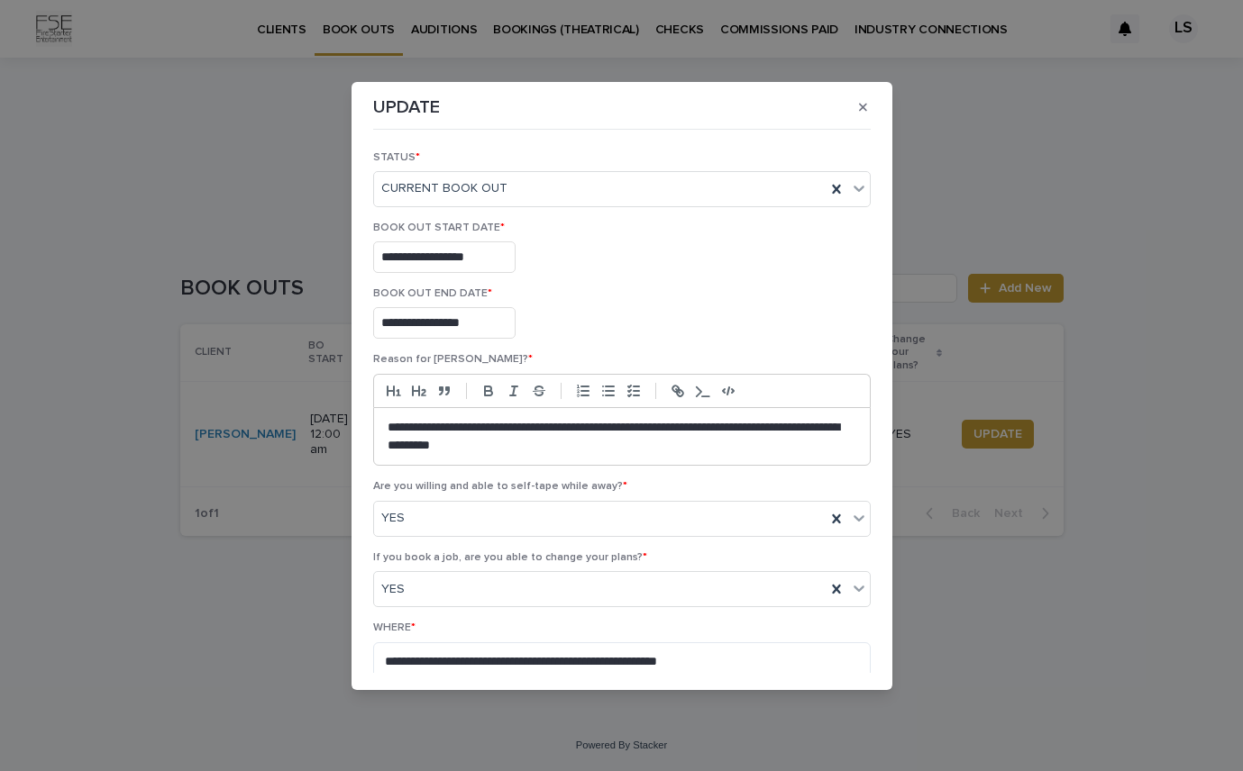
scroll to position [225, 0]
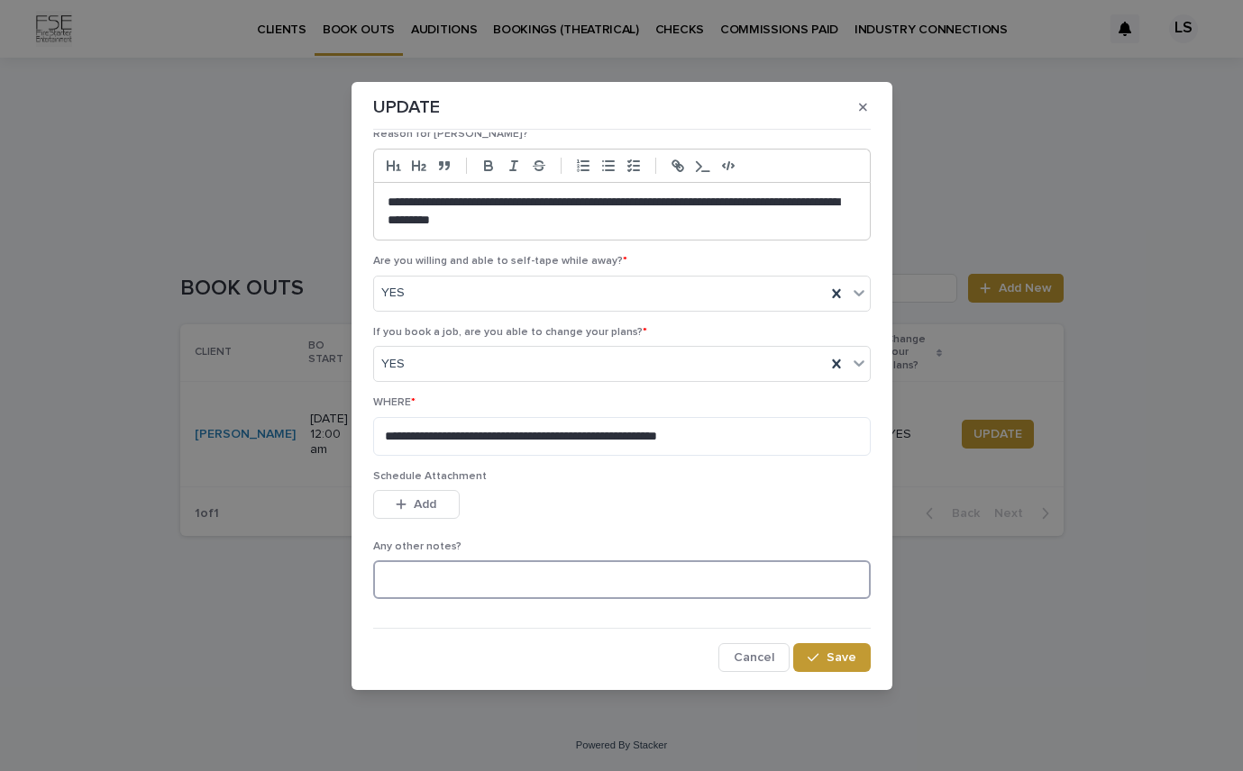
click at [609, 577] on textarea at bounding box center [621, 580] width 497 height 39
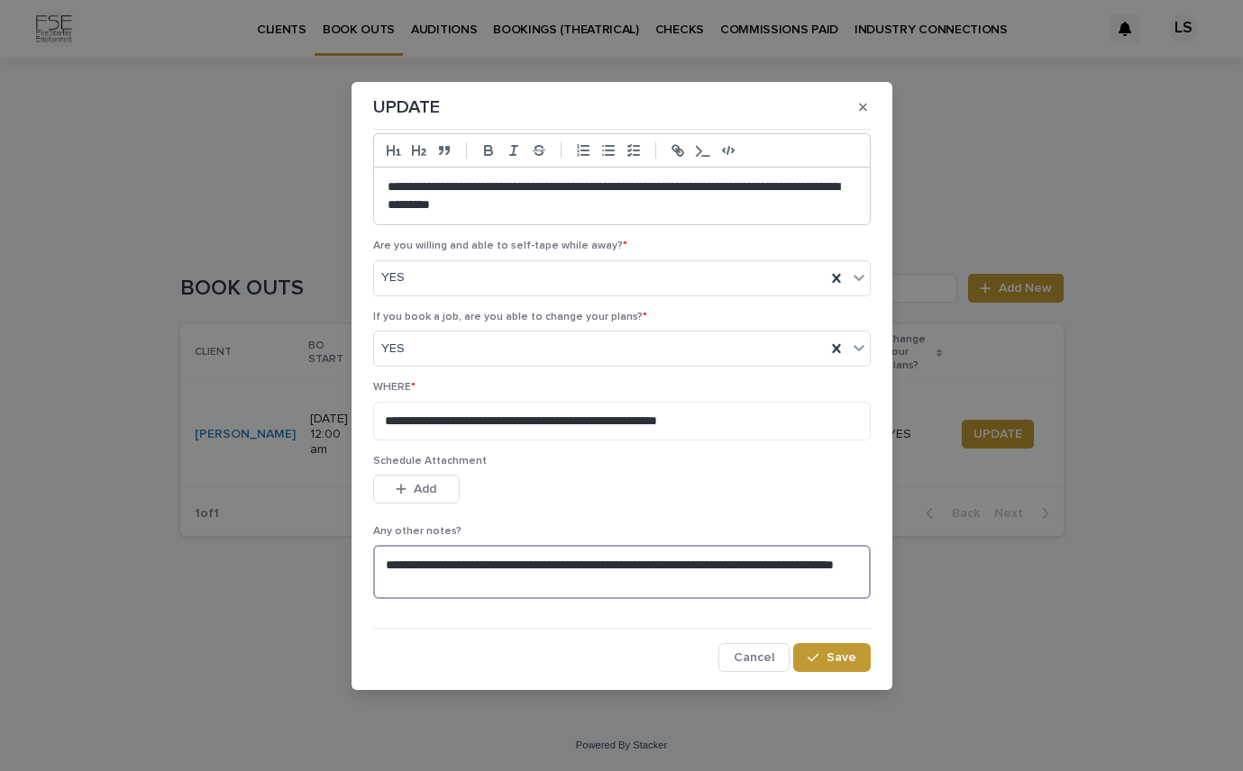
scroll to position [240, 0]
type textarea "**********"
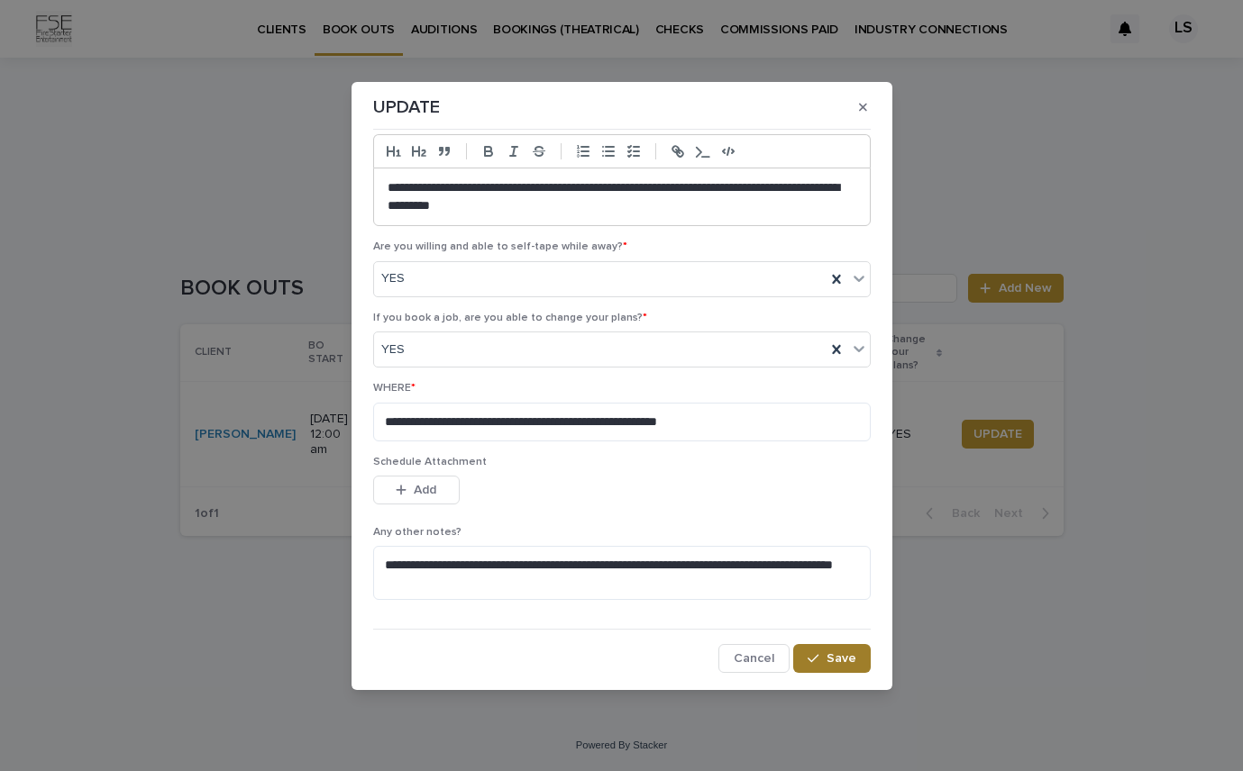
click at [824, 659] on div "button" at bounding box center [816, 658] width 18 height 13
